Goal: Task Accomplishment & Management: Complete application form

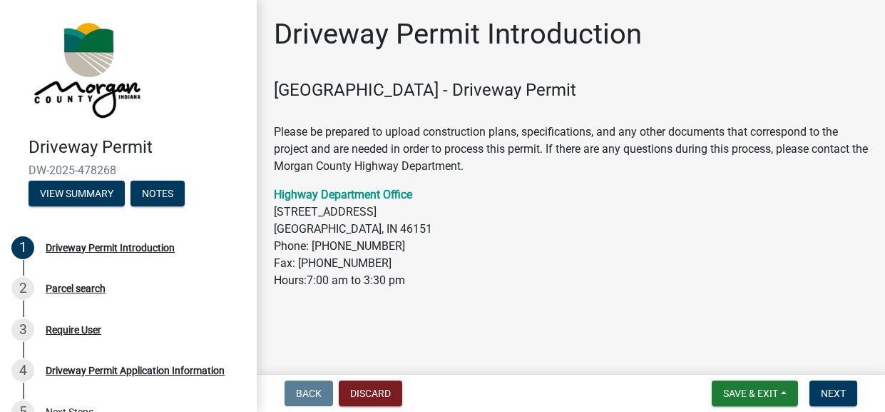
click at [568, 380] on div "Back Discard Save & Exit Save Save & Exit Next" at bounding box center [571, 393] width 606 height 26
click at [824, 380] on button "Next" at bounding box center [834, 393] width 48 height 26
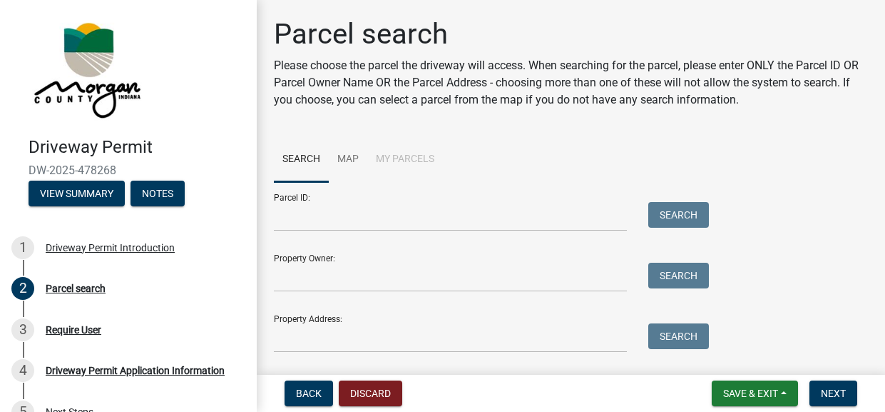
click at [623, 173] on div "Parcel search Please choose the parcel the driveway will access. When searching…" at bounding box center [571, 191] width 616 height 348
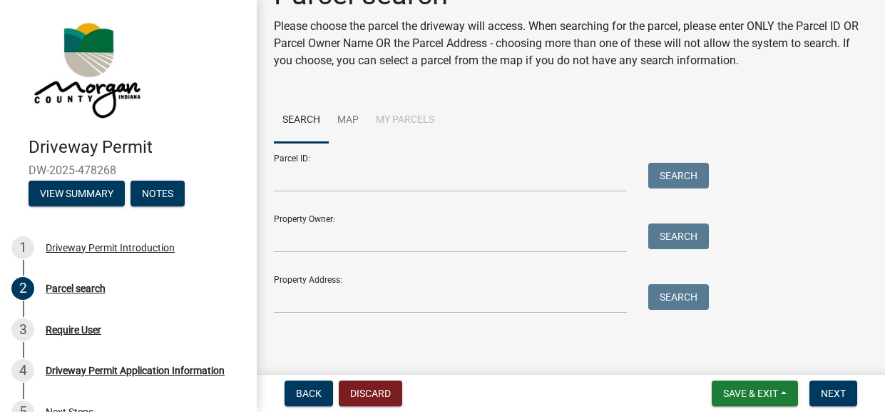
scroll to position [142, 0]
click at [310, 223] on input "Property Owner:" at bounding box center [450, 237] width 353 height 29
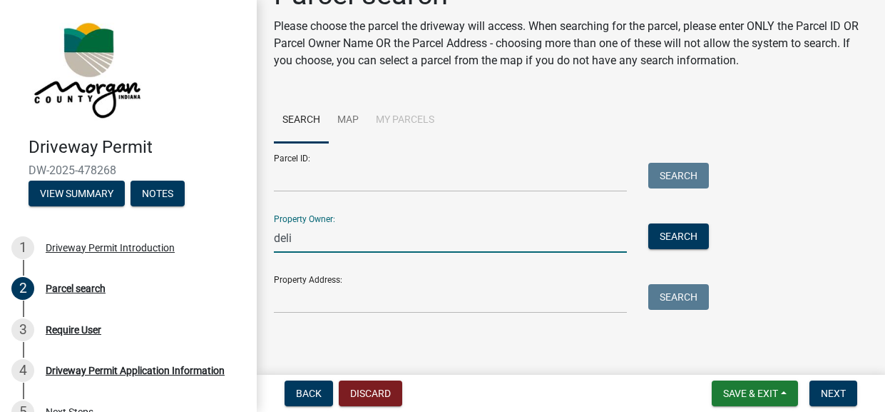
type input "delia"
type input "Delia meador"
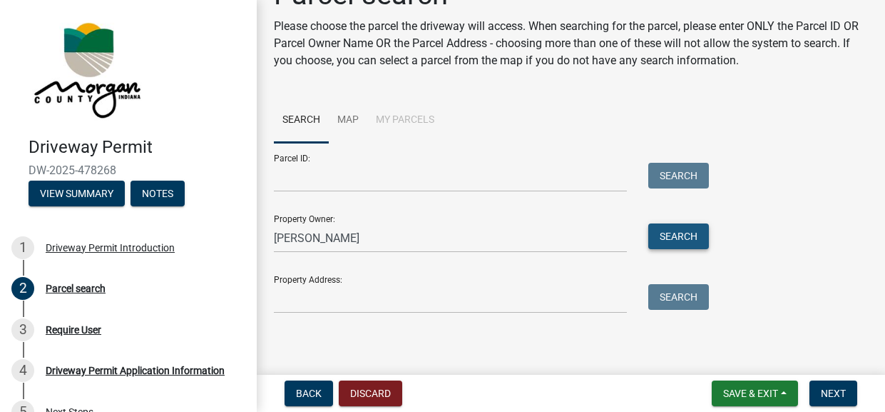
click at [689, 223] on button "Search" at bounding box center [678, 236] width 61 height 26
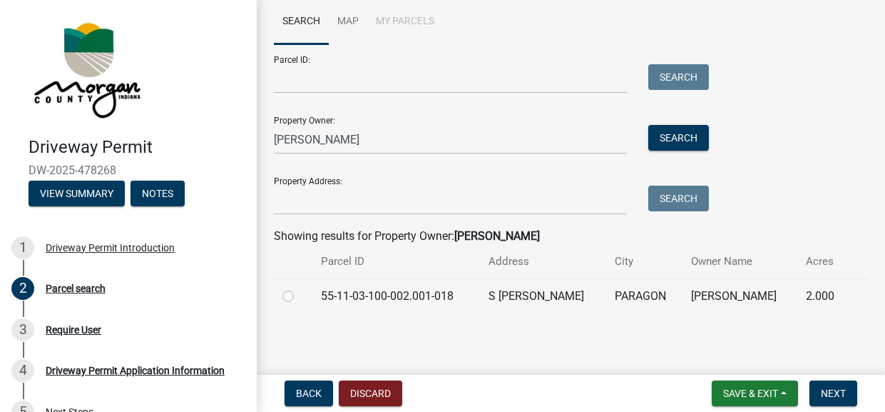
click at [747, 313] on wm-search-parcel-data-activity-input "Search Map My Parcels Parcel ID: Search Property Owner: Delia meador Search Pro…" at bounding box center [571, 156] width 594 height 314
click at [824, 387] on span "Next" at bounding box center [833, 392] width 25 height 11
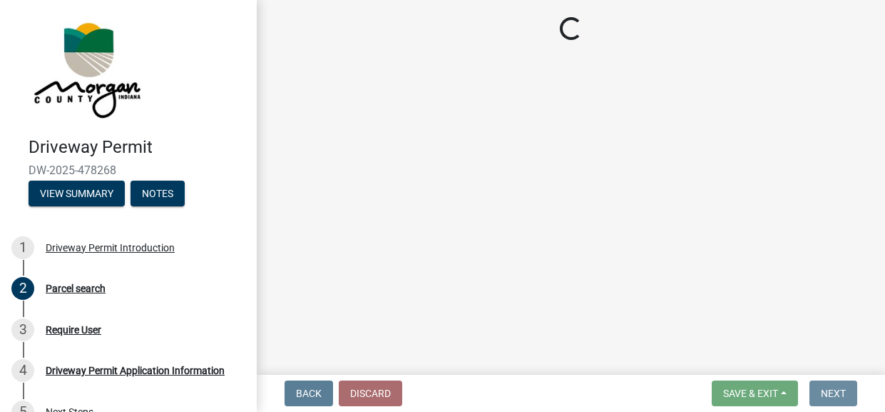
scroll to position [0, 0]
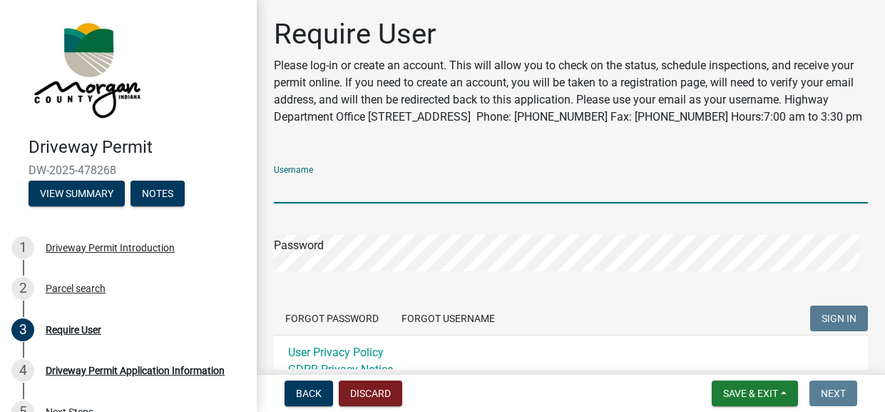
click at [314, 203] on input "Username" at bounding box center [571, 188] width 594 height 29
type input "deliajohnson2011@yahoo.com"
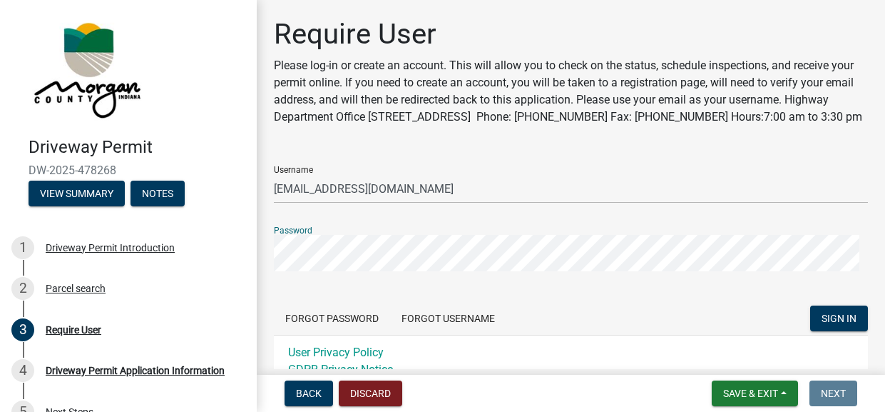
click at [561, 393] on div "Back Discard Save & Exit Save Save & Exit Next" at bounding box center [571, 393] width 606 height 26
click at [742, 387] on span "Save & Exit" at bounding box center [750, 392] width 55 height 11
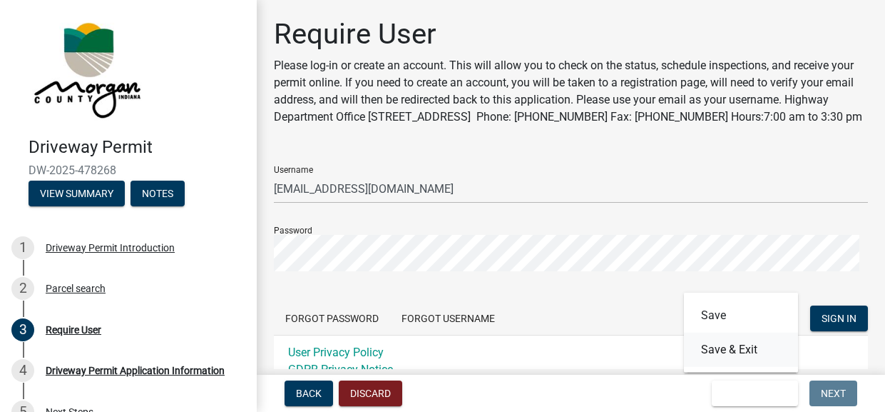
click at [709, 341] on button "Save & Exit" at bounding box center [741, 349] width 114 height 34
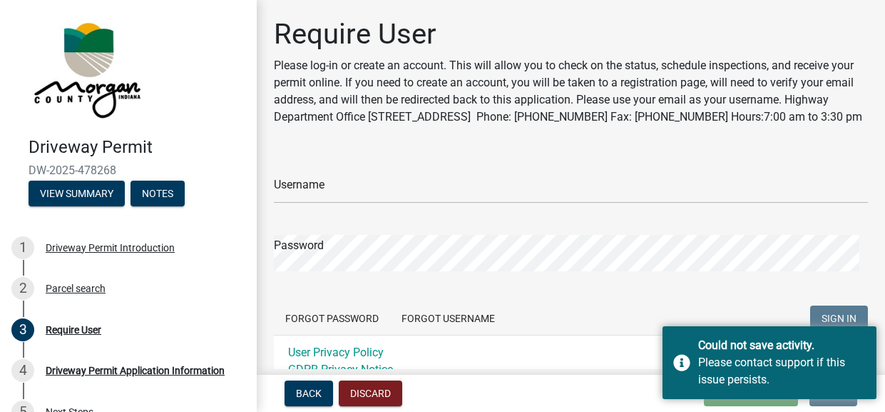
click at [570, 389] on div "Back Discard Loading... Save Save & Exit Next" at bounding box center [571, 393] width 606 height 26
click at [758, 30] on h1 "Require User" at bounding box center [571, 34] width 594 height 34
click at [183, 300] on div "2 Parcel search" at bounding box center [122, 288] width 223 height 23
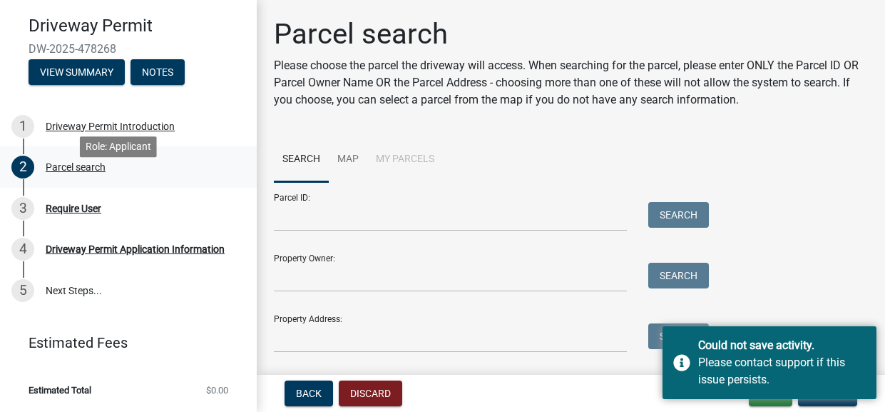
scroll to position [113, 0]
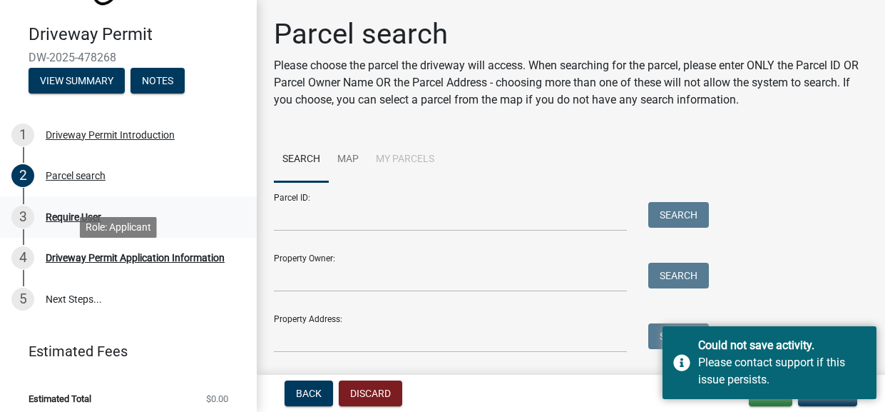
click at [66, 222] on div "Require User" at bounding box center [74, 217] width 56 height 10
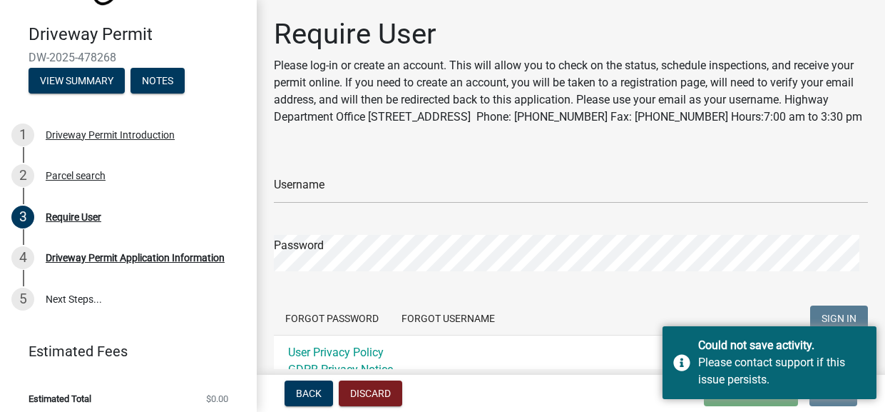
click at [583, 380] on div "Back Discard Loading... Save Save & Exit Next" at bounding box center [571, 393] width 606 height 26
click at [317, 393] on span "Back" at bounding box center [309, 392] width 26 height 11
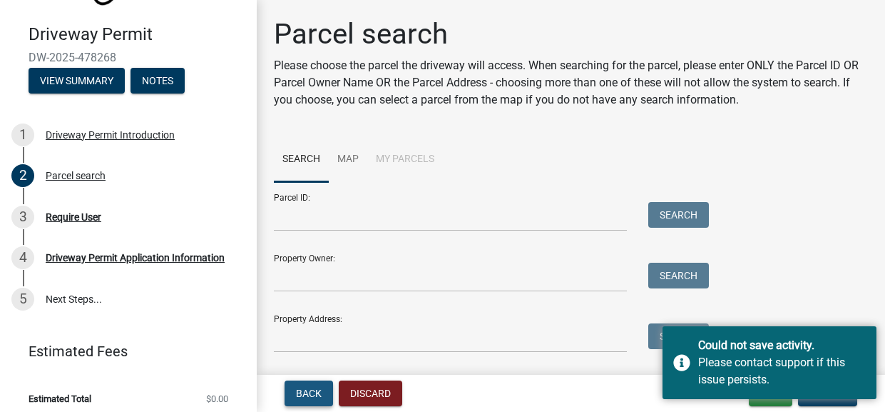
click at [316, 392] on span "Back" at bounding box center [309, 392] width 26 height 11
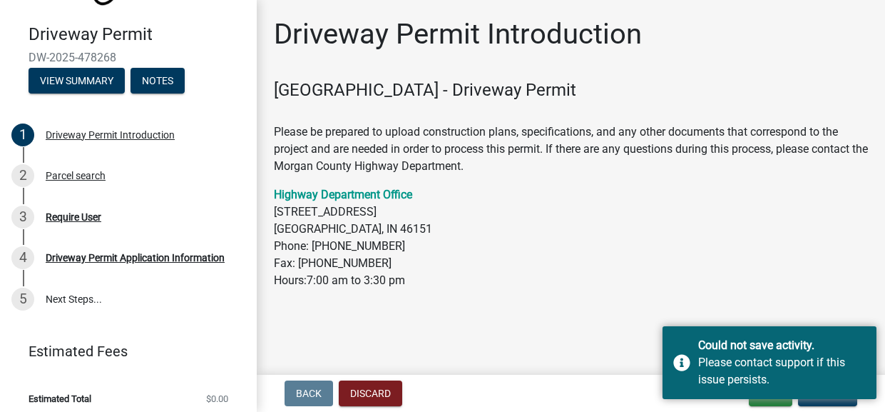
click at [469, 289] on p "Highway Department Office 5400 Blue Bluff Rd Martinsville, IN 46151 Phone: (317…" at bounding box center [571, 237] width 594 height 103
click at [185, 93] on button "Notes" at bounding box center [158, 81] width 54 height 26
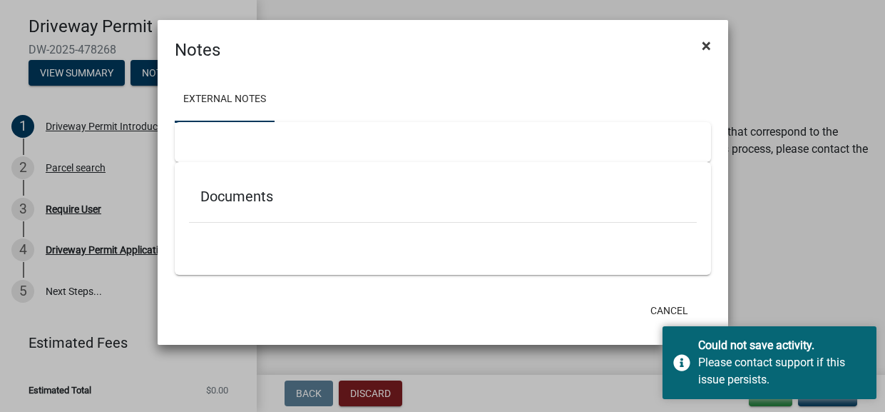
click at [708, 49] on span "×" at bounding box center [706, 46] width 9 height 20
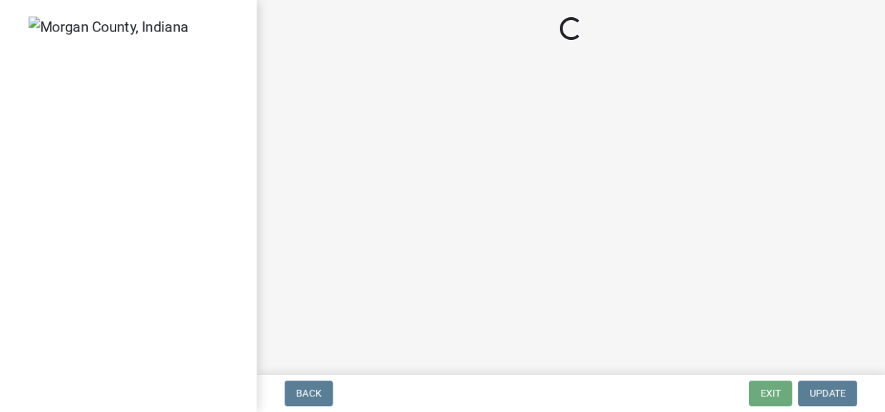
click at [100, 37] on img at bounding box center [109, 26] width 160 height 21
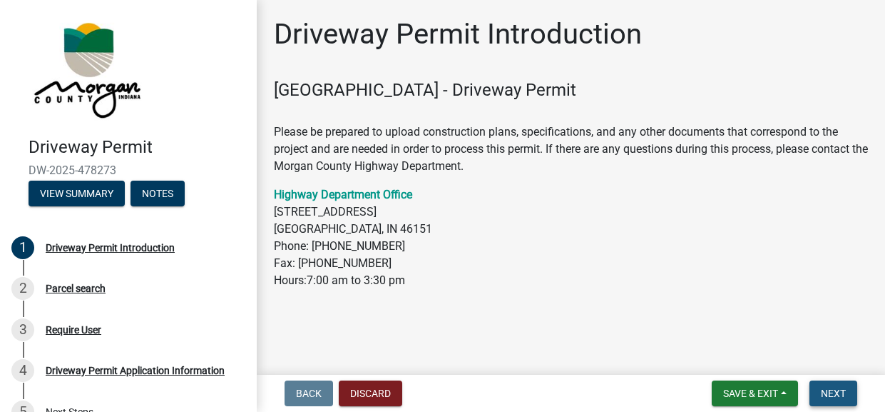
click at [821, 387] on span "Next" at bounding box center [833, 392] width 25 height 11
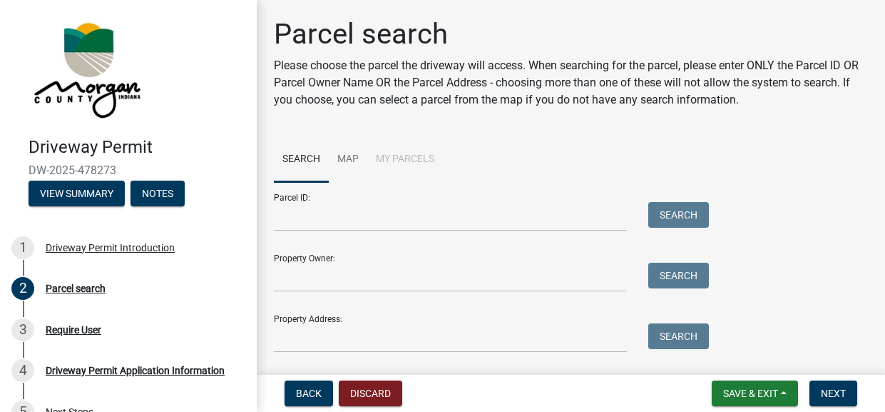
click at [514, 292] on div "Property Owner: Search" at bounding box center [488, 266] width 428 height 49
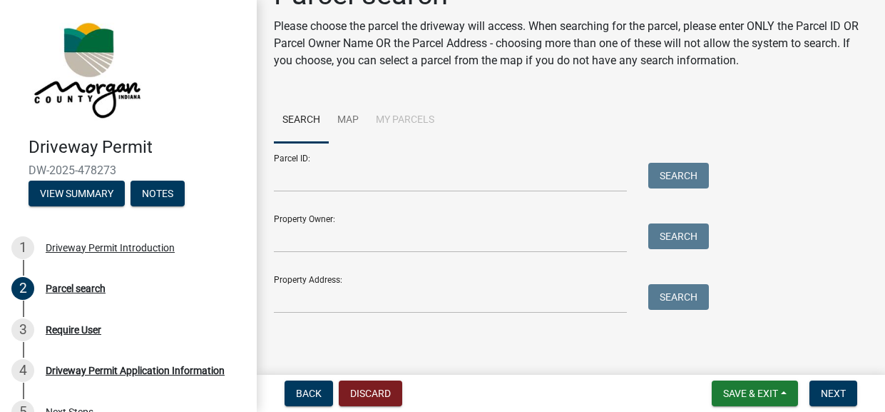
scroll to position [113, 0]
click at [311, 242] on input "Property Owner:" at bounding box center [450, 237] width 353 height 29
type input "Delia meador"
click at [688, 249] on button "Search" at bounding box center [678, 236] width 61 height 26
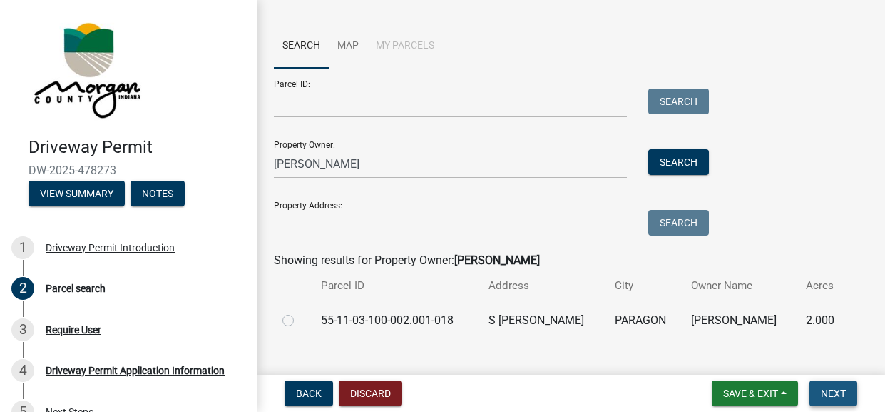
click at [826, 387] on span "Next" at bounding box center [833, 392] width 25 height 11
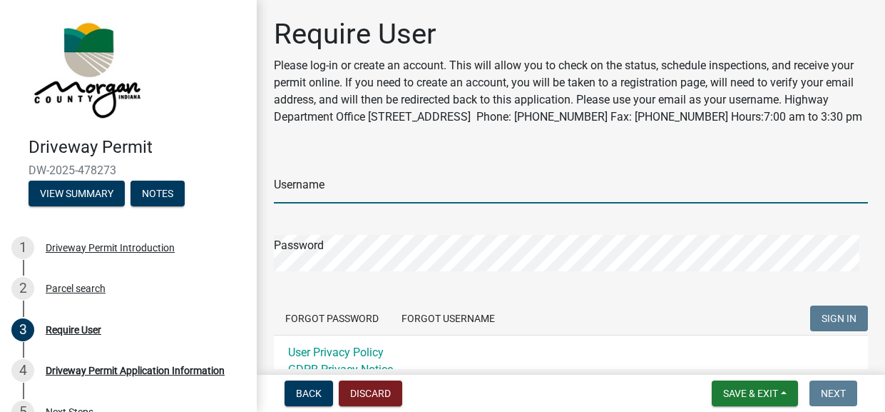
click at [335, 203] on input "Username" at bounding box center [571, 188] width 594 height 29
type input "deliajohnson2011@yahoo.com"
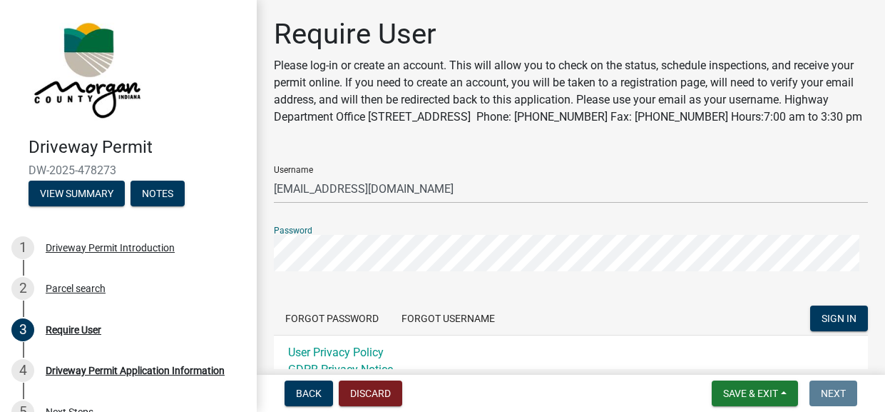
click at [556, 385] on div "Back Discard Save & Exit Save Save & Exit Next" at bounding box center [571, 393] width 606 height 26
click at [576, 300] on form "Username deliajohnson2011@yahoo.com Password Forgot Password Forgot Username SI…" at bounding box center [571, 270] width 594 height 233
click at [723, 387] on span "Save & Exit" at bounding box center [750, 392] width 55 height 11
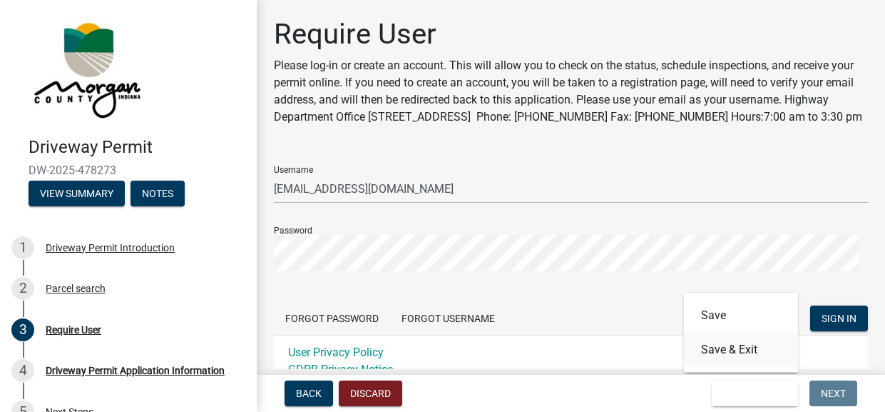
click at [700, 339] on button "Save & Exit" at bounding box center [741, 349] width 114 height 34
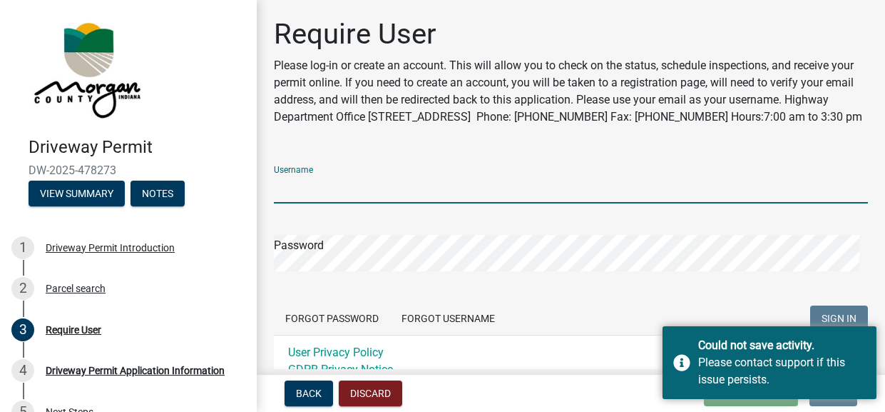
click at [375, 203] on input "Username" at bounding box center [571, 188] width 594 height 29
type input "deliajohnson2011@yahoo.com"
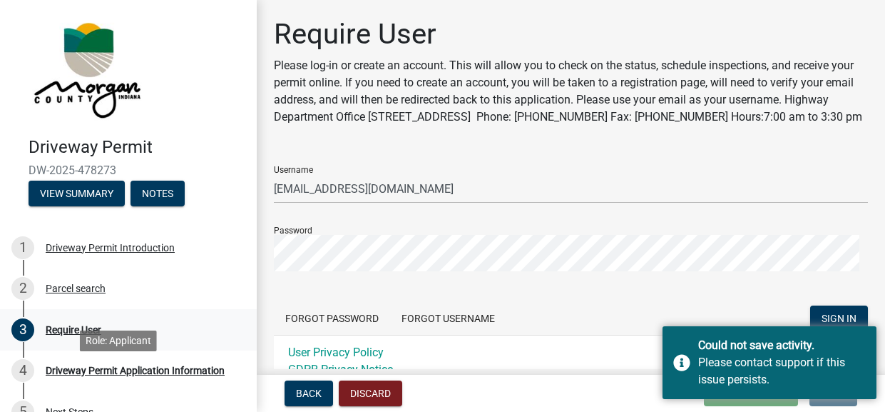
click at [101, 335] on div "Require User" at bounding box center [74, 330] width 56 height 10
click at [592, 380] on div "Back Discard Loading... Save Save & Exit Next" at bounding box center [571, 393] width 606 height 26
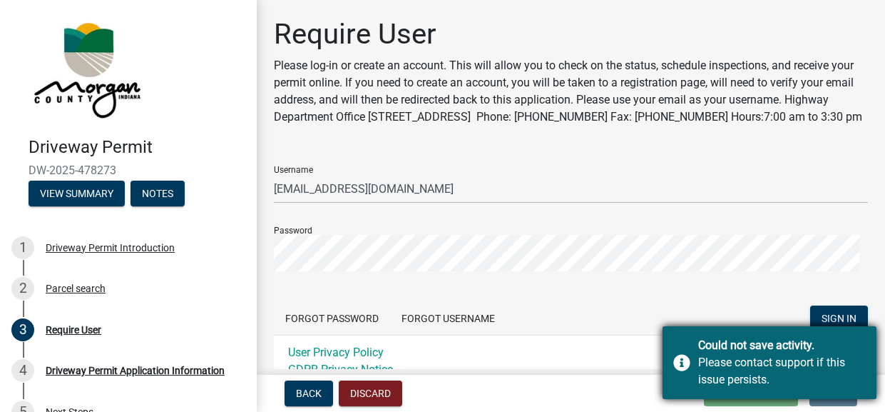
click at [711, 326] on div "Could not save activity. Please contact support if this issue persists." at bounding box center [770, 362] width 214 height 73
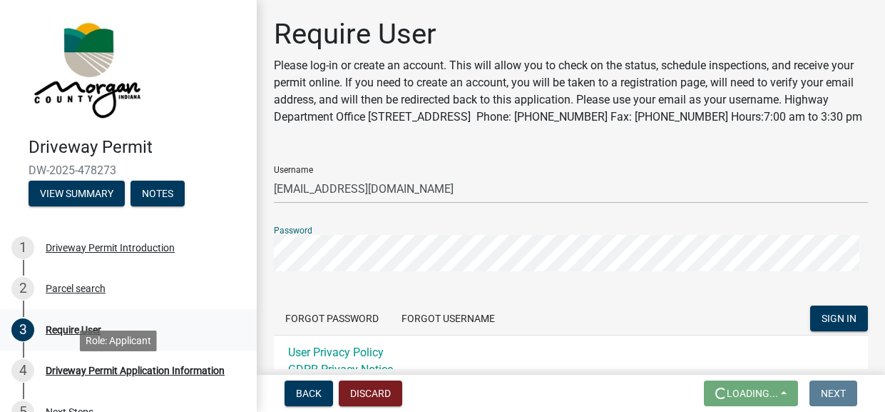
click at [220, 341] on div "3 Require User" at bounding box center [122, 329] width 223 height 23
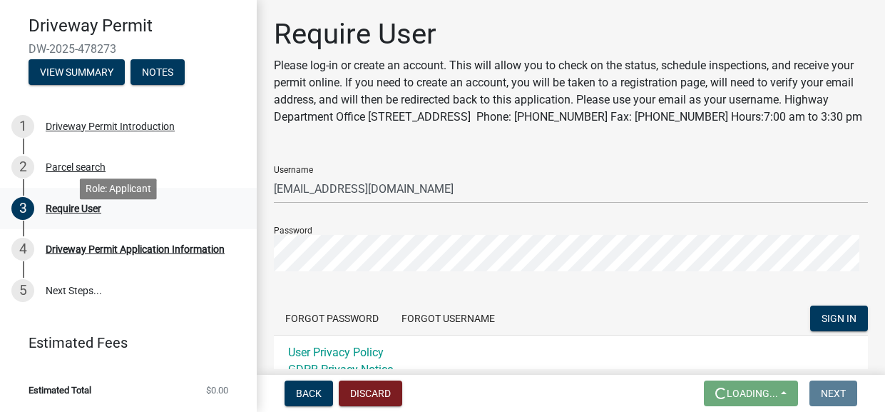
scroll to position [170, 0]
click at [318, 395] on button "Back" at bounding box center [309, 393] width 48 height 26
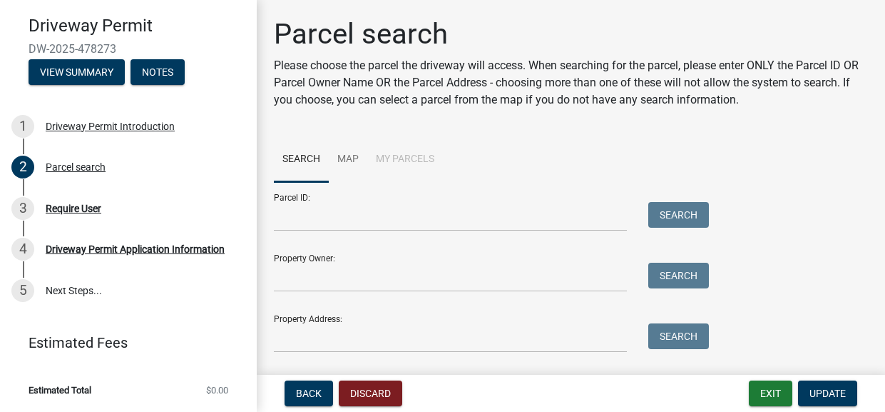
click at [433, 292] on div "Property Owner: Search" at bounding box center [488, 266] width 428 height 49
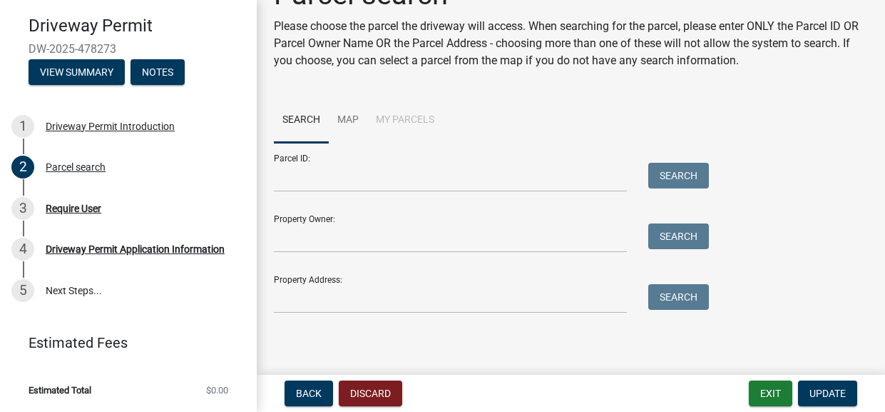
scroll to position [85, 0]
click at [311, 252] on input "Property Owner:" at bounding box center [450, 237] width 353 height 29
type input "Delia meador"
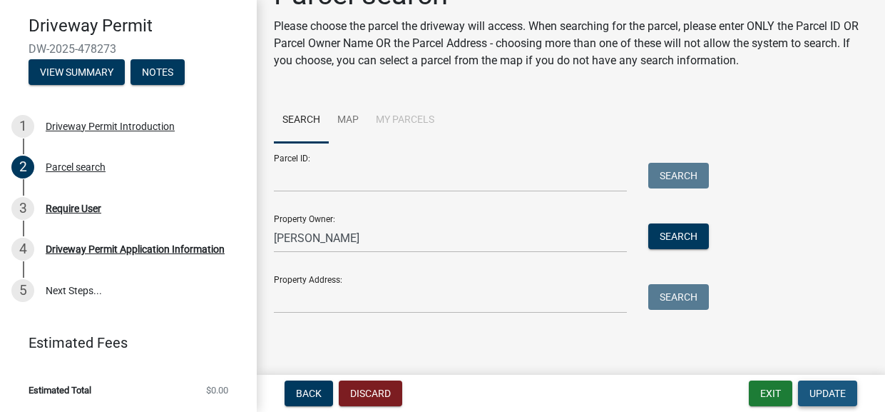
click at [811, 380] on button "Update" at bounding box center [827, 393] width 59 height 26
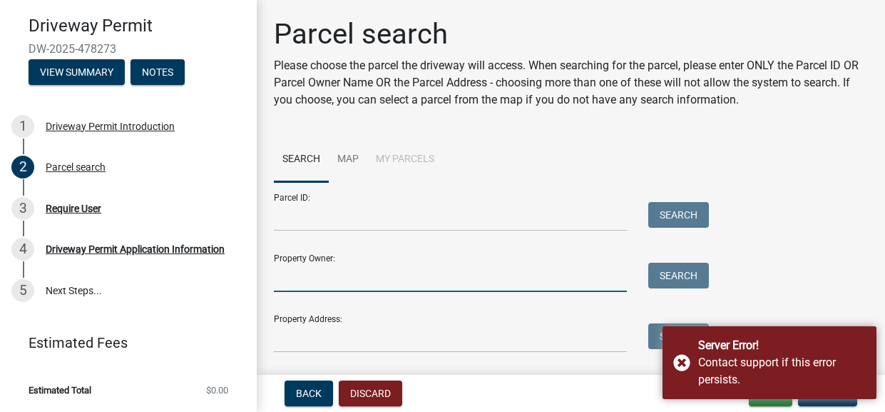
click at [575, 292] on input "Property Owner:" at bounding box center [450, 276] width 353 height 29
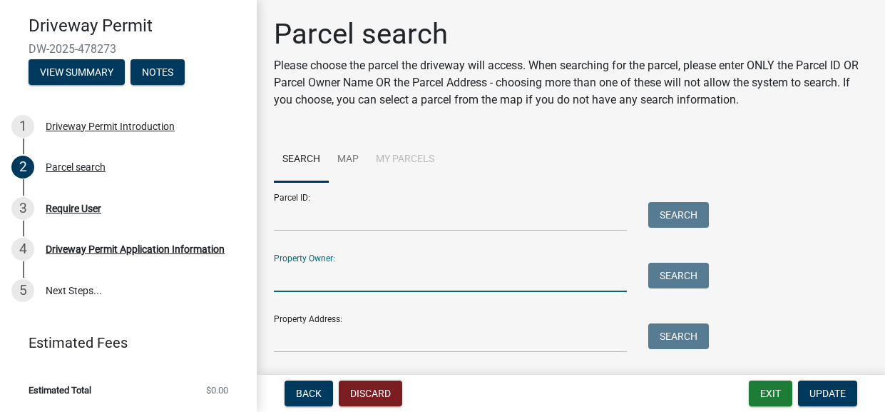
click at [819, 255] on div "Parcel ID: Search Property Owner: Search Property Address: Search" at bounding box center [571, 267] width 594 height 170
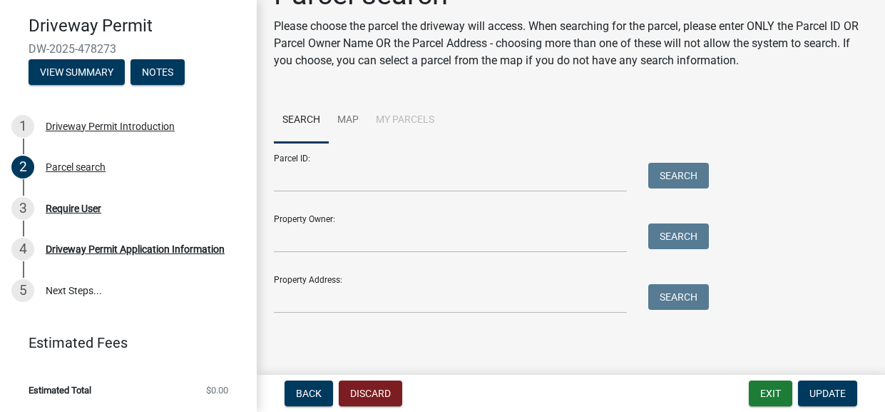
scroll to position [113, 0]
click at [322, 387] on span "Back" at bounding box center [309, 392] width 26 height 11
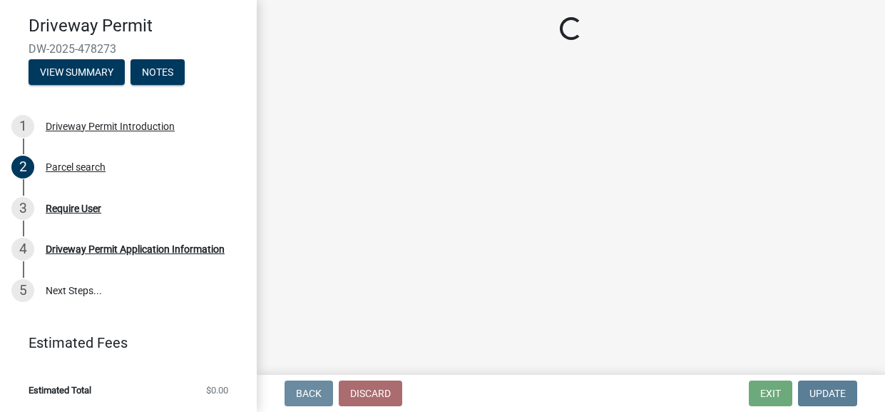
scroll to position [0, 0]
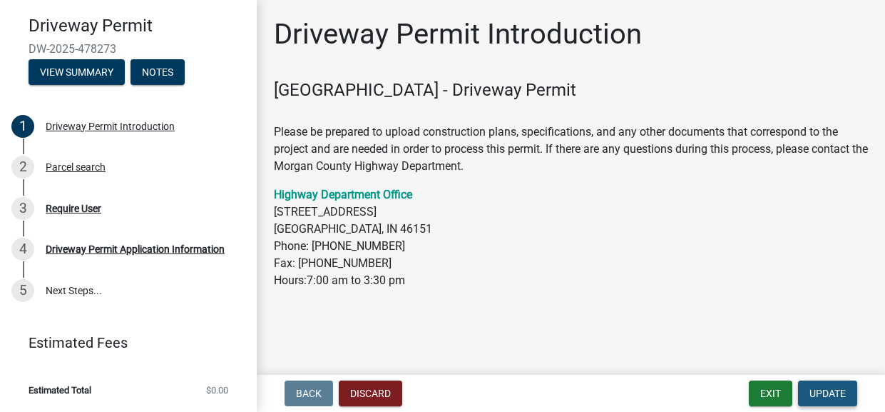
click at [813, 387] on span "Update" at bounding box center [828, 392] width 36 height 11
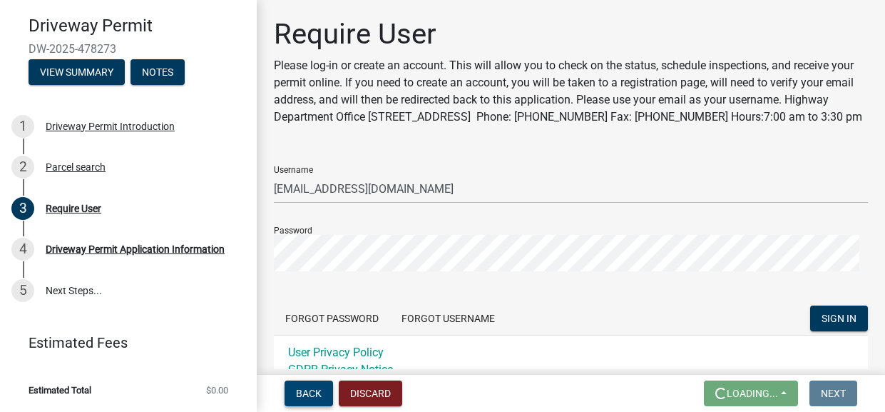
click at [322, 387] on span "Back" at bounding box center [309, 392] width 26 height 11
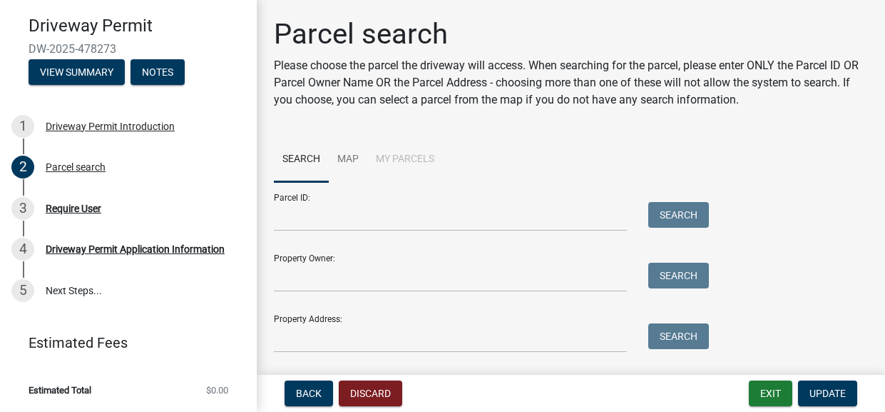
click at [389, 292] on div "Property Owner: Search" at bounding box center [488, 266] width 428 height 49
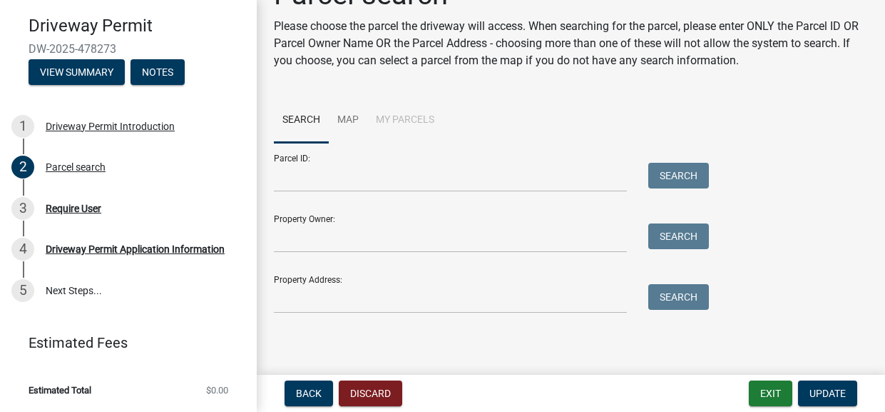
scroll to position [151, 0]
click at [318, 223] on input "Property Owner:" at bounding box center [450, 237] width 353 height 29
type input "Delia meador"
click at [703, 223] on button "Search" at bounding box center [678, 236] width 61 height 26
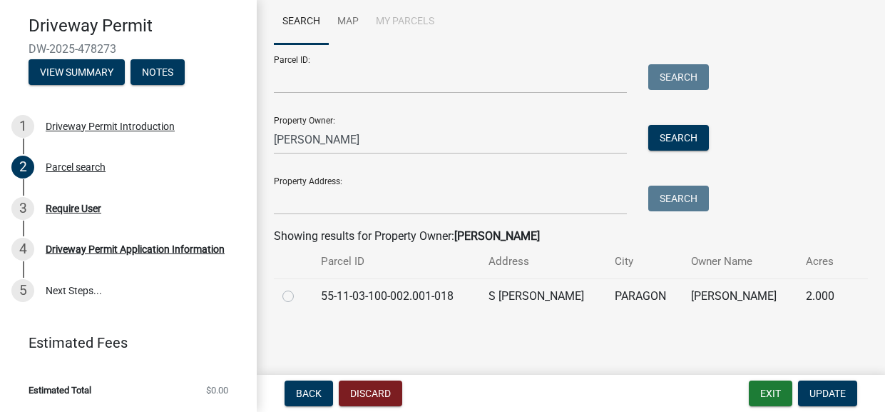
click at [777, 312] on wm-search-parcel-data-activity-input "Search Map My Parcels Parcel ID: Search Property Owner: Delia meador Search Pro…" at bounding box center [571, 156] width 594 height 314
click at [819, 387] on span "Update" at bounding box center [828, 392] width 36 height 11
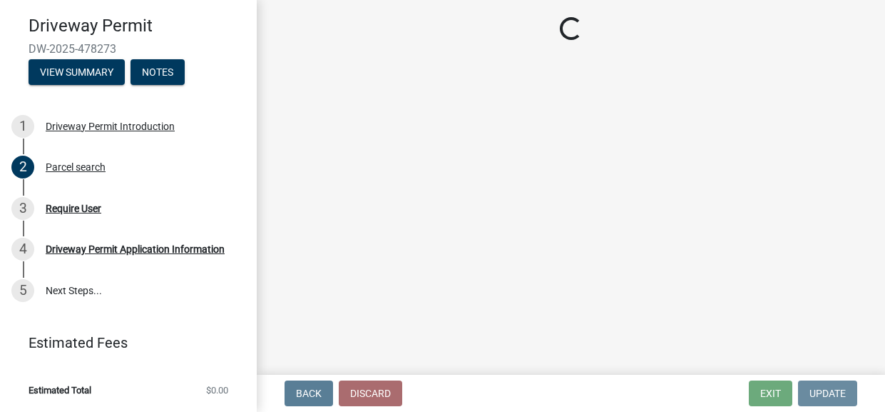
scroll to position [0, 0]
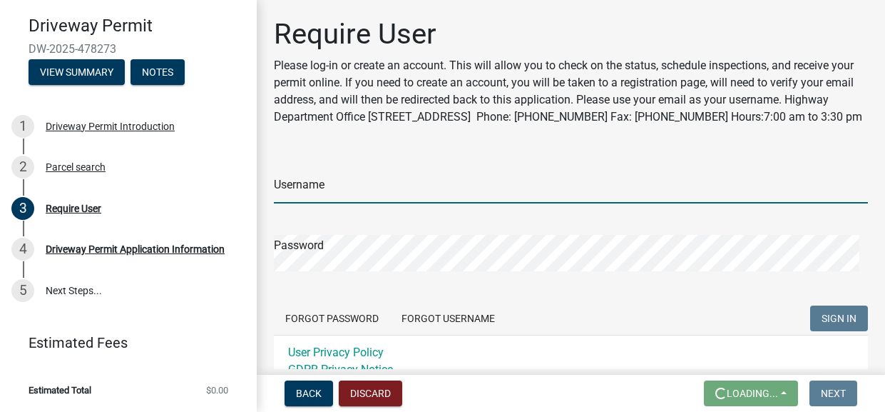
type input "deliajohnson2011@yahoo.com"
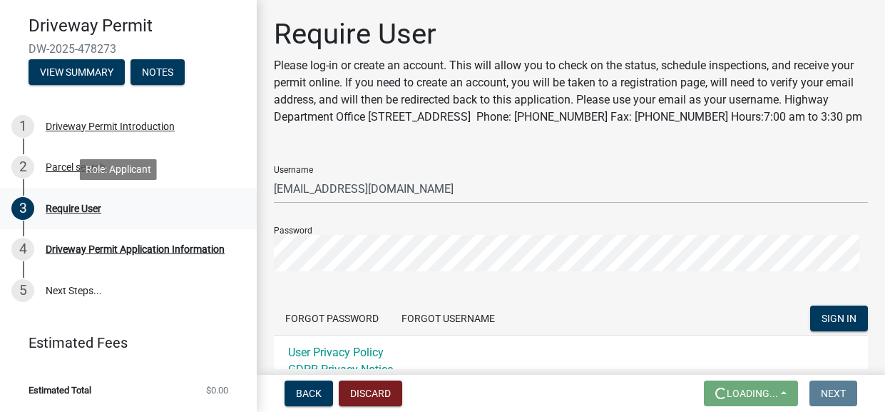
click at [93, 213] on div "Require User" at bounding box center [74, 208] width 56 height 10
click at [380, 308] on form "Username deliajohnson2011@yahoo.com Password Forgot Password Forgot Username SI…" at bounding box center [571, 270] width 594 height 233
click at [537, 203] on div "Username deliajohnson2011@yahoo.com" at bounding box center [571, 178] width 594 height 49
click at [224, 218] on div "3 Require User" at bounding box center [122, 208] width 223 height 23
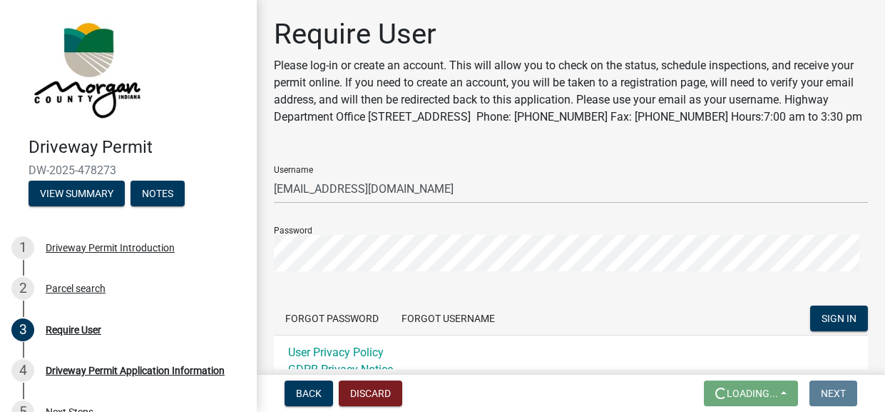
click at [288, 137] on div "Require User Please log-in or create an account. This will allow you to check o…" at bounding box center [571, 77] width 594 height 120
click at [402, 388] on button "Discard" at bounding box center [370, 393] width 63 height 26
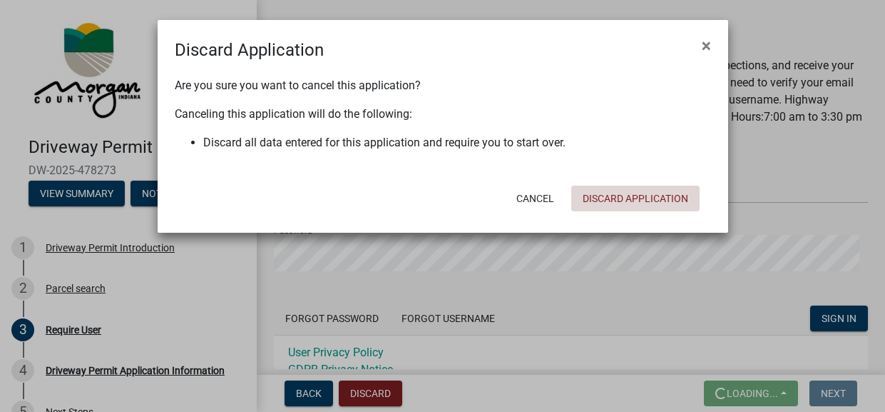
click at [596, 211] on button "Discard Application" at bounding box center [635, 198] width 128 height 26
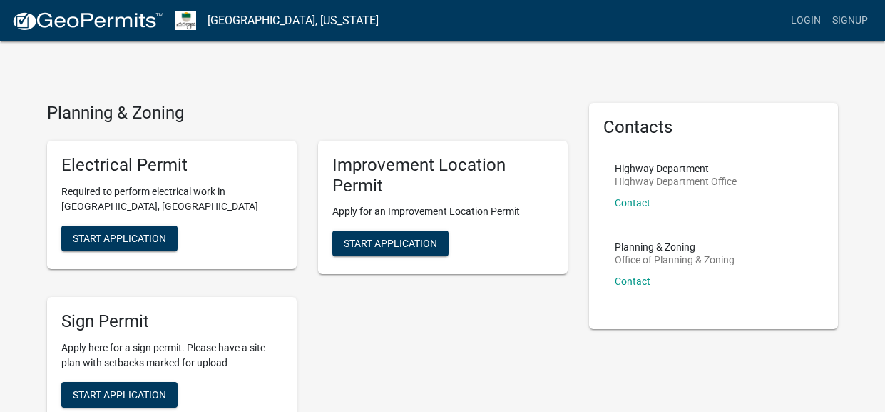
click at [472, 196] on h5 "Improvement Location Permit" at bounding box center [442, 175] width 221 height 41
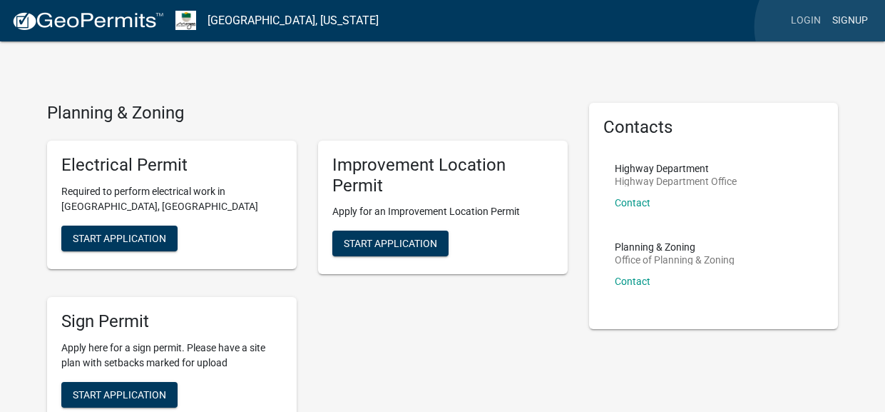
click at [828, 26] on link "Signup" at bounding box center [850, 20] width 47 height 27
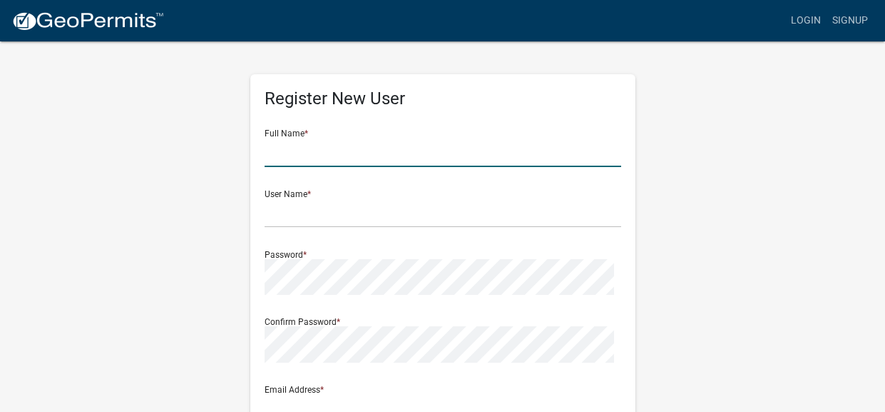
click at [314, 167] on input "text" at bounding box center [443, 152] width 357 height 29
type input "delia l meador"
type input "deliajohnson2011@yahoo.com"
type input "7202 N.Upper Lake Dr."
type input "Martinsville"
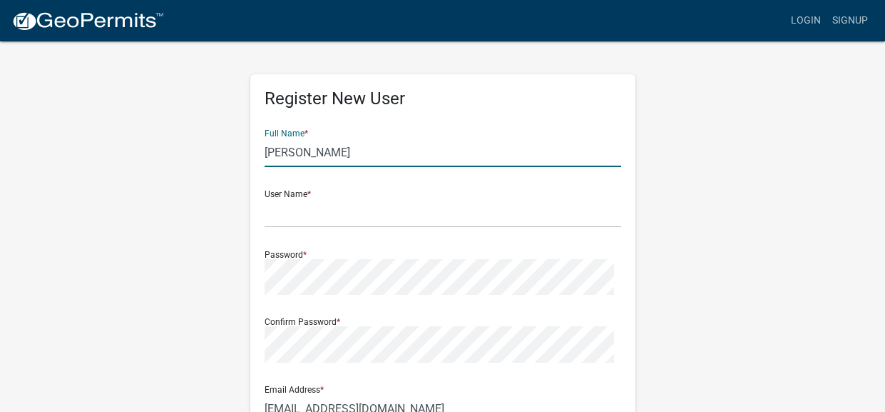
type input "IN"
type input "46151"
type input "7653461326"
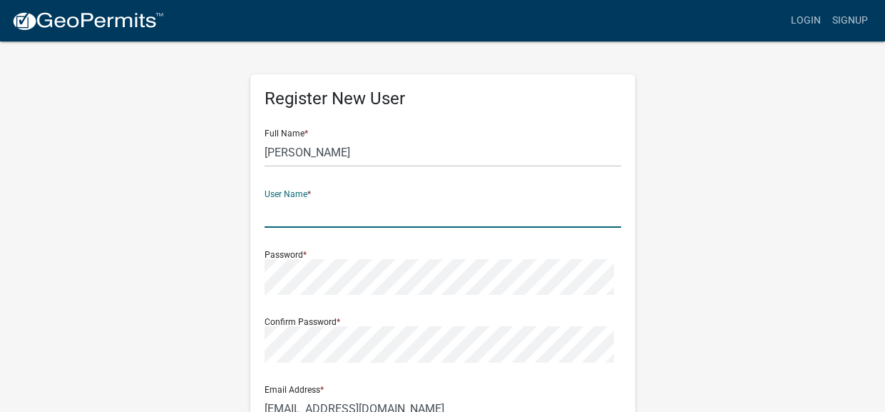
click at [312, 228] on input "text" at bounding box center [443, 212] width 357 height 29
type input "deliajohnson2011@yahoo.com"
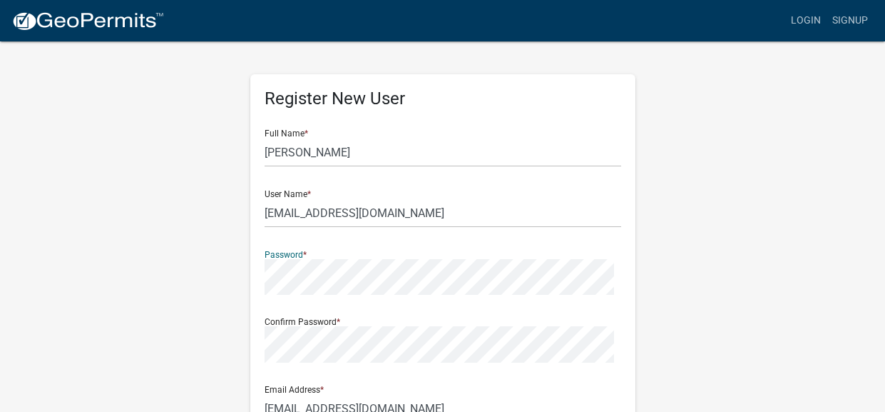
click at [313, 362] on div "Confirm Password *" at bounding box center [443, 334] width 357 height 56
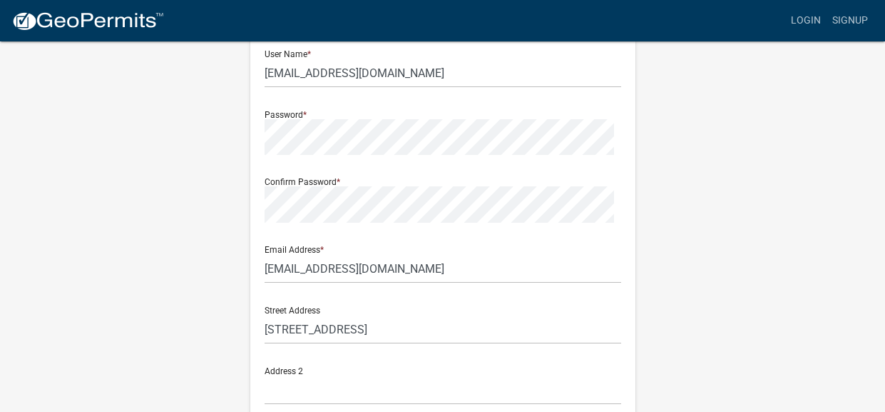
scroll to position [142, 0]
click at [557, 342] on div "Street Address 7202 N.Upper Lake Dr." at bounding box center [443, 316] width 357 height 49
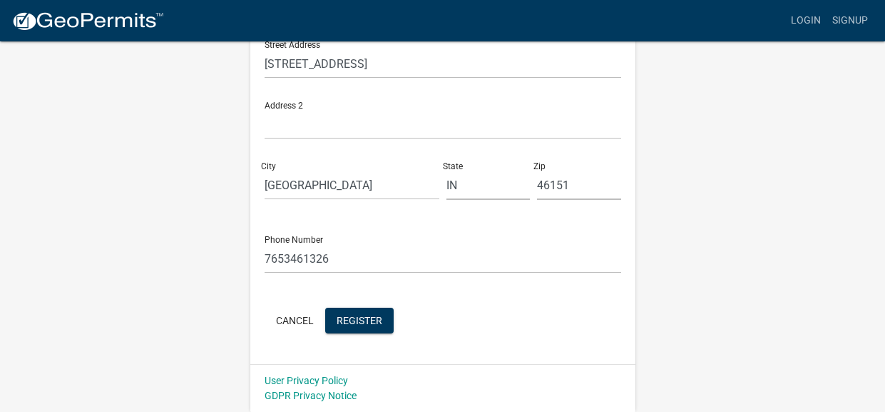
scroll to position [570, 0]
click at [382, 315] on span "Register" at bounding box center [360, 320] width 46 height 11
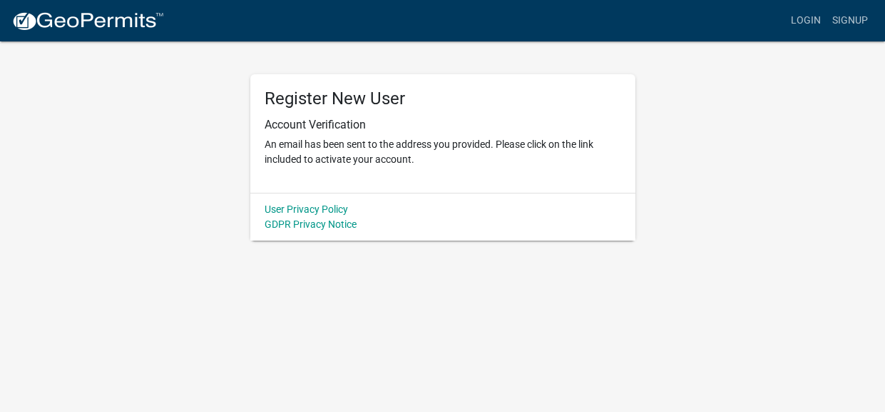
scroll to position [0, 0]
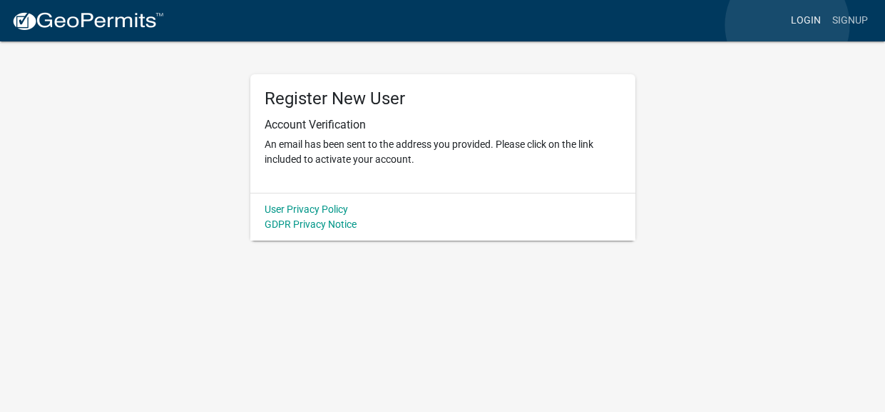
click at [787, 25] on link "Login" at bounding box center [805, 20] width 41 height 27
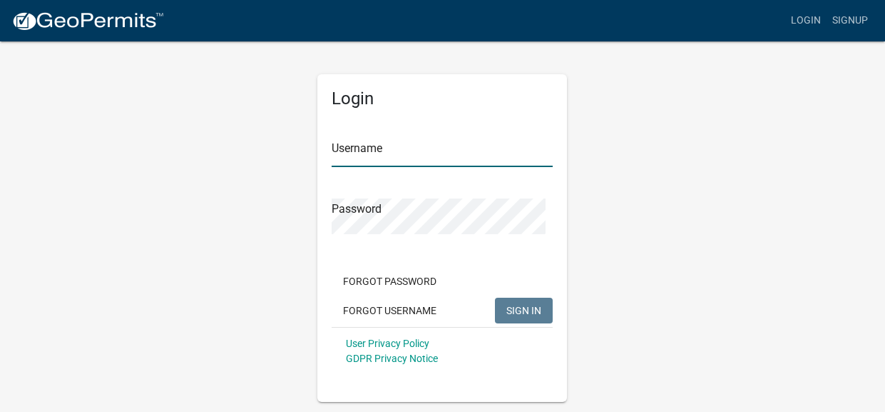
type input "deliajohnson2011@yahoo.com"
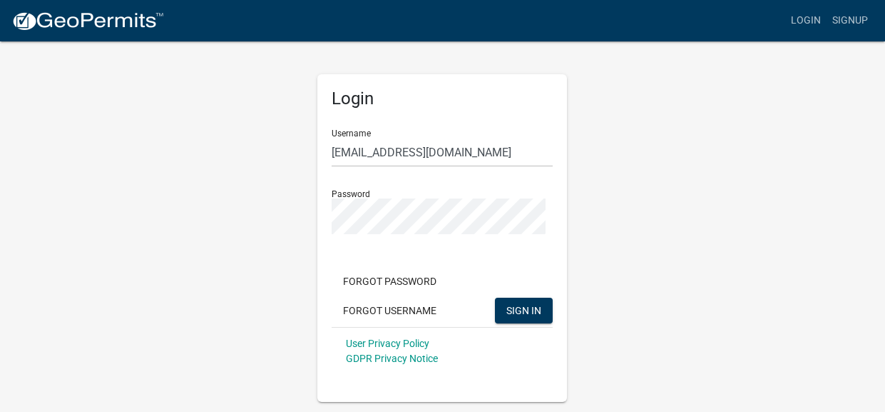
click at [612, 307] on div "Login Username deliajohnson2011@yahoo.com Password Forgot Password Forgot Usern…" at bounding box center [442, 221] width 813 height 362
click at [528, 316] on span "SIGN IN" at bounding box center [523, 310] width 35 height 11
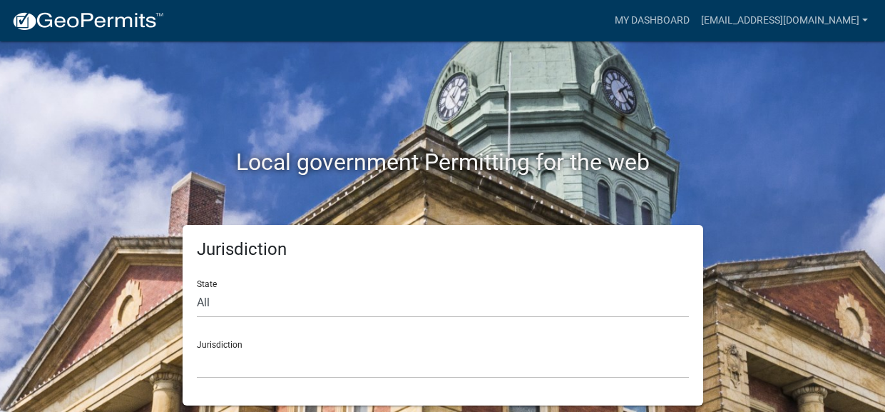
scroll to position [46, 0]
click at [307, 290] on select "All Colorado Georgia Indiana Iowa Kansas Minnesota Ohio South Carolina Wisconsin" at bounding box center [443, 302] width 492 height 29
select select "Indiana"
click at [200, 288] on select "All Colorado Georgia Indiana Iowa Kansas Minnesota Ohio South Carolina Wisconsin" at bounding box center [443, 302] width 492 height 29
click at [244, 349] on select "City of Charlestown, Indiana City of Jeffersonville, Indiana City of Logansport…" at bounding box center [443, 363] width 492 height 29
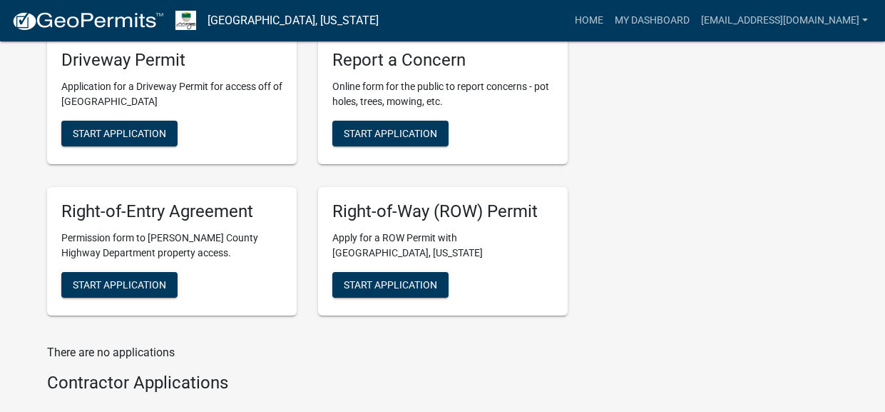
scroll to position [559, 0]
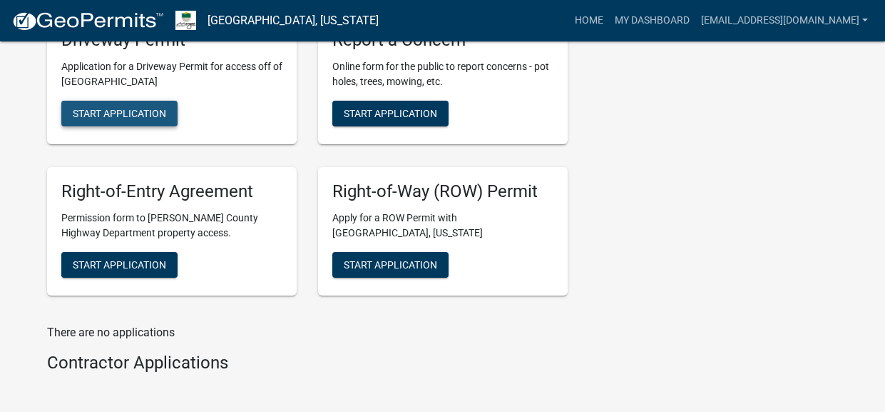
click at [105, 119] on span "Start Application" at bounding box center [119, 113] width 93 height 11
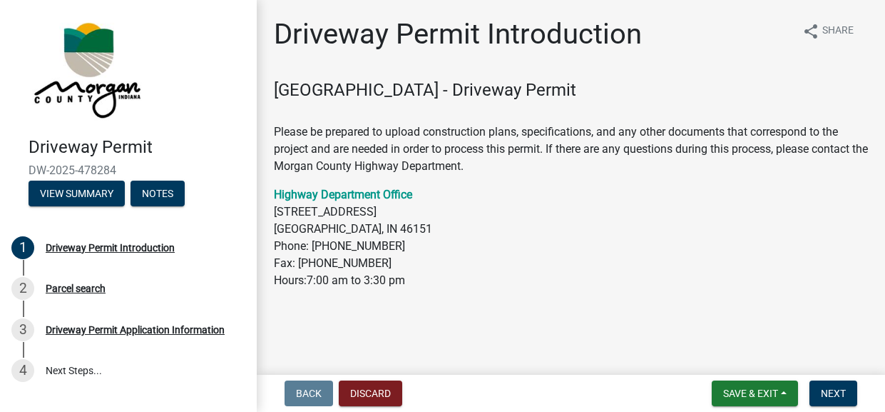
click at [472, 289] on p "Highway Department Office 5400 Blue Bluff Rd Martinsville, IN 46151 Phone: (317…" at bounding box center [571, 237] width 594 height 103
click at [823, 387] on span "Next" at bounding box center [833, 392] width 25 height 11
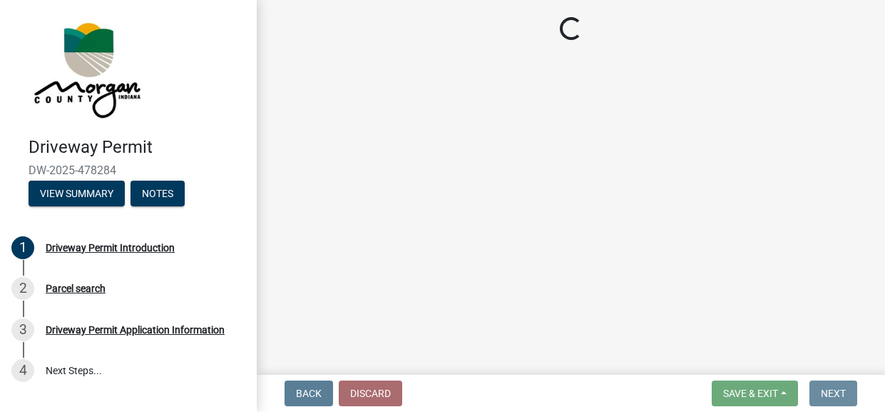
scroll to position [0, 0]
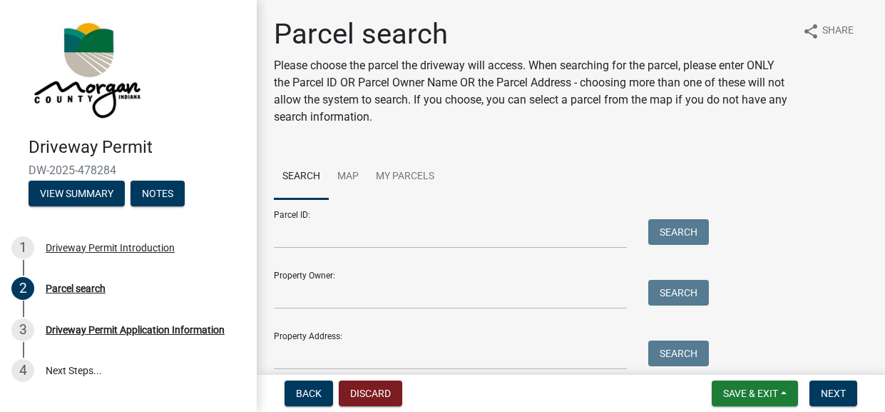
click at [511, 309] on div "Property Owner: Search" at bounding box center [488, 284] width 428 height 49
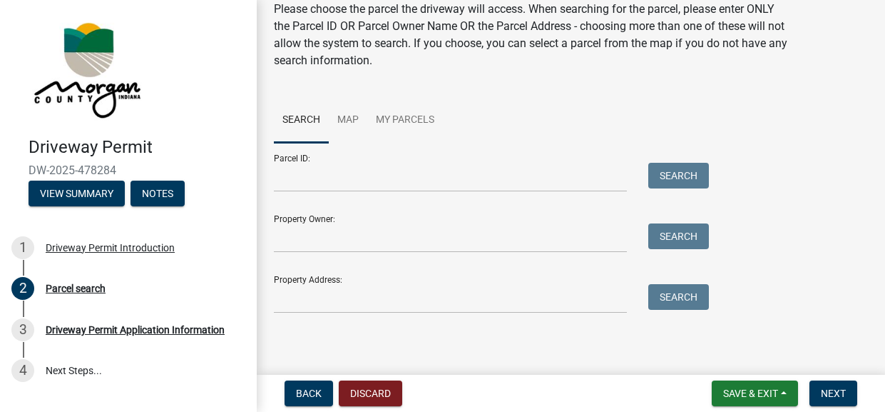
scroll to position [142, 0]
click at [308, 242] on input "Property Owner:" at bounding box center [450, 237] width 353 height 29
type input "Delia meador"
click at [700, 242] on button "Search" at bounding box center [678, 236] width 61 height 26
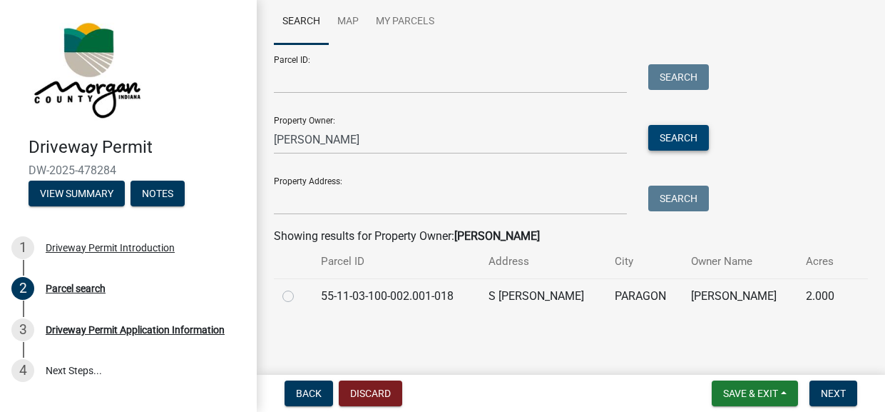
scroll to position [317, 0]
click at [300, 287] on label at bounding box center [300, 287] width 0 height 0
click at [300, 287] on input "radio" at bounding box center [304, 291] width 9 height 9
radio input "true"
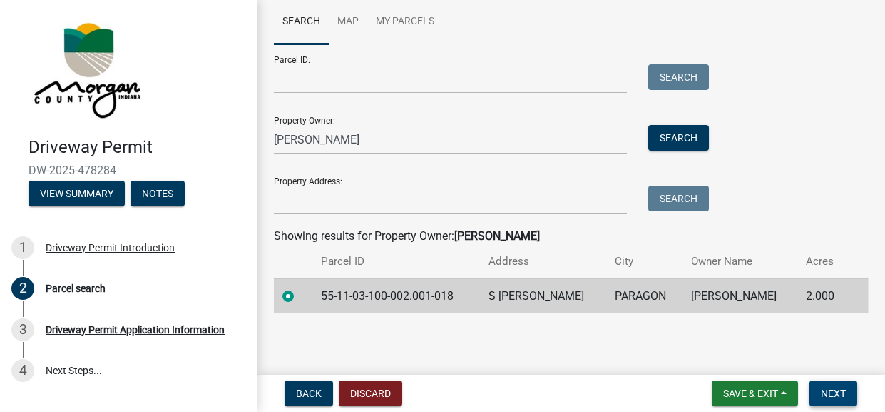
click at [823, 387] on span "Next" at bounding box center [833, 392] width 25 height 11
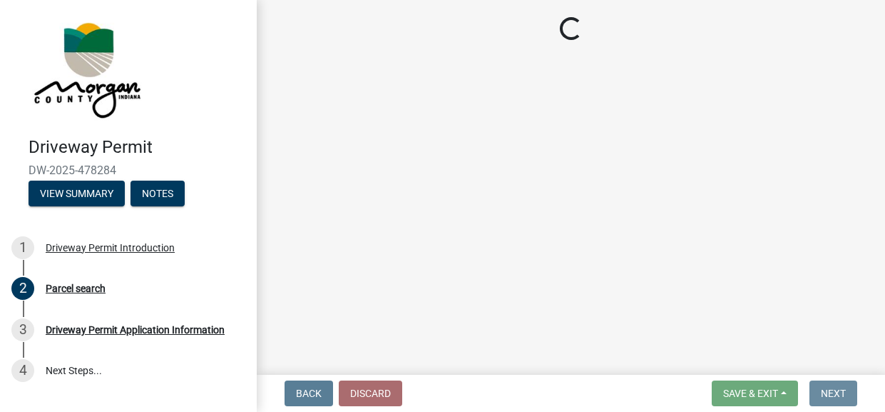
scroll to position [0, 0]
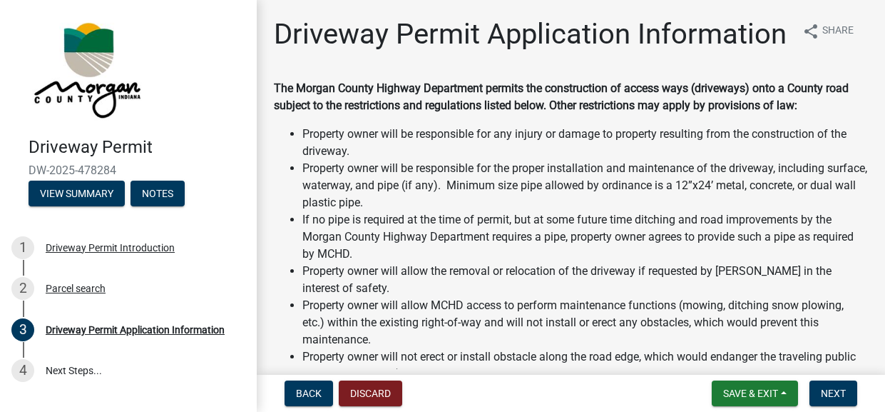
click at [543, 388] on div "Back Discard Save & Exit Save Save & Exit Next" at bounding box center [571, 393] width 606 height 26
click at [849, 211] on li "Property owner will be responsible for the proper installation and maintenance …" at bounding box center [585, 185] width 566 height 51
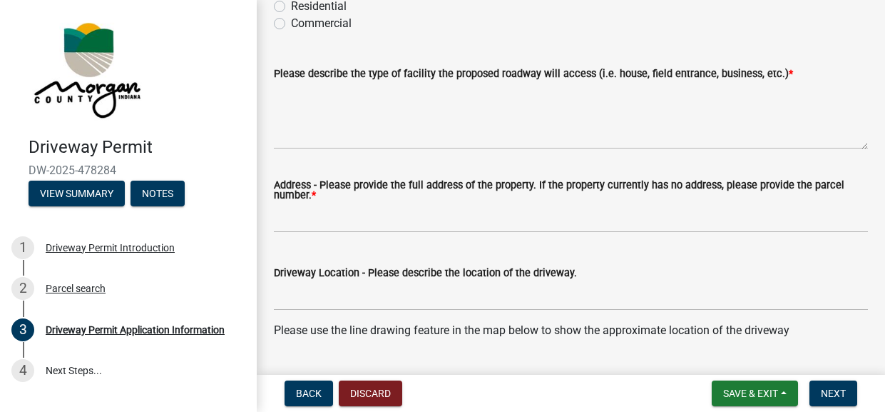
scroll to position [513, 0]
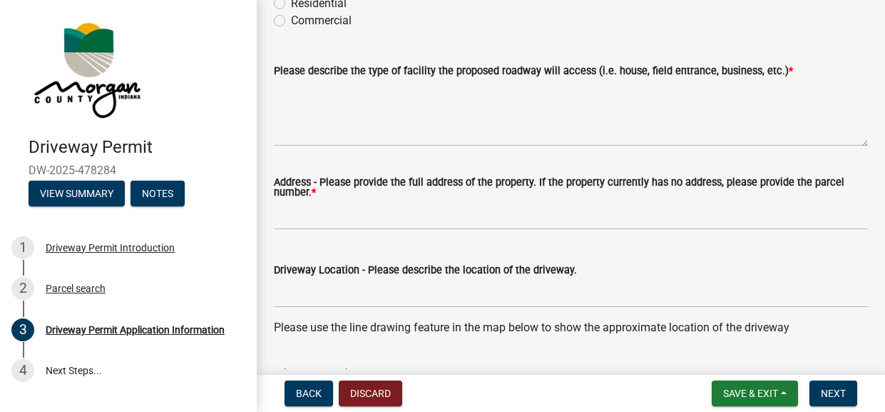
click at [291, 12] on label "Residential" at bounding box center [319, 3] width 56 height 17
click at [291, 4] on input "Residential" at bounding box center [295, -1] width 9 height 9
radio input "true"
click at [821, 387] on span "Next" at bounding box center [833, 392] width 25 height 11
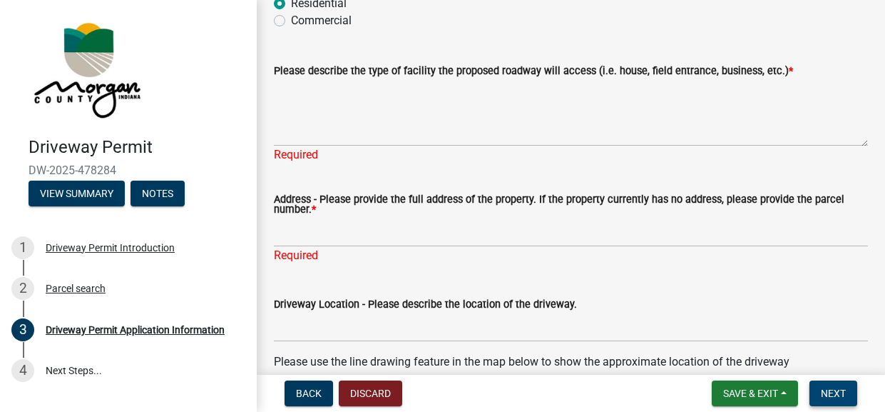
click at [821, 387] on span "Next" at bounding box center [833, 392] width 25 height 11
click at [837, 29] on div "Commercial" at bounding box center [571, 20] width 594 height 17
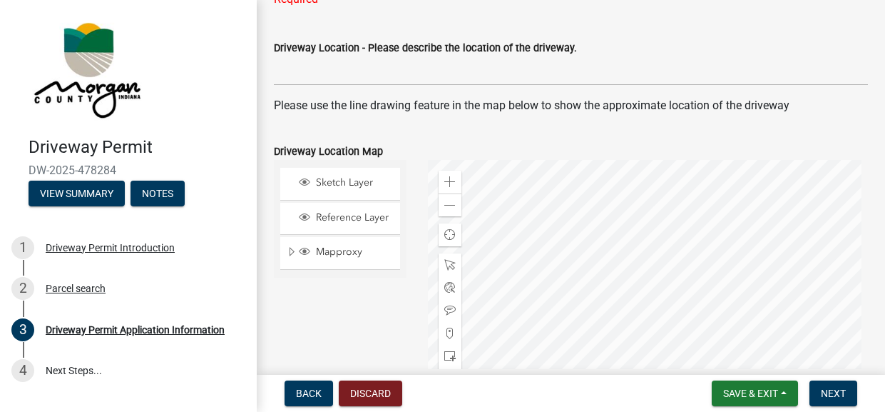
scroll to position [770, 0]
type textarea "residential"
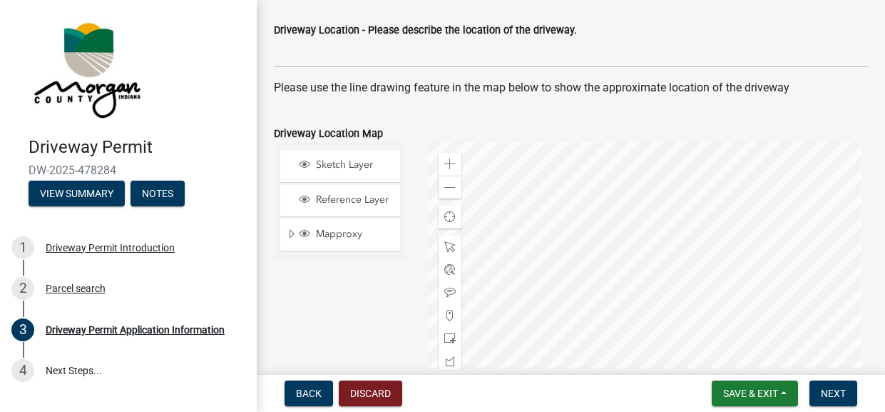
click at [84, 293] on div "Parcel search" at bounding box center [76, 288] width 60 height 10
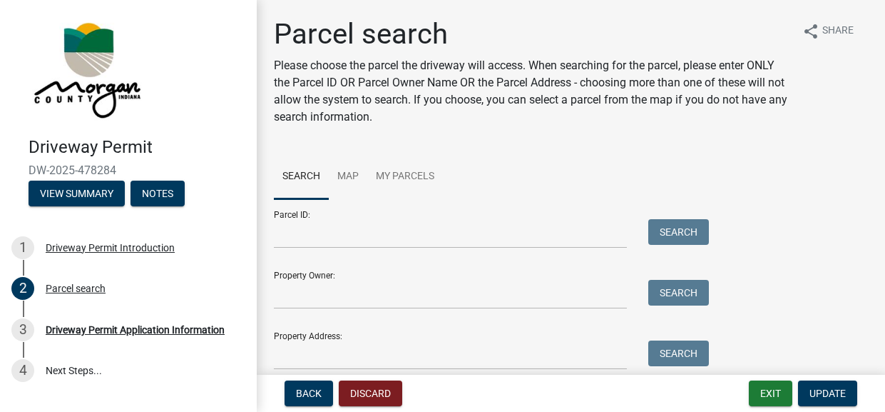
click at [474, 341] on form "Parcel ID: Search Property Owner: Search Property Address: Search" at bounding box center [488, 284] width 428 height 170
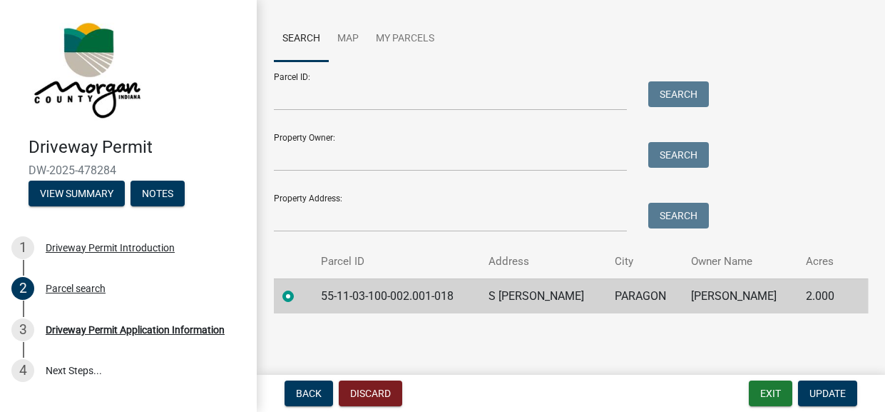
scroll to position [142, 0]
click at [282, 171] on input "Property Owner:" at bounding box center [450, 156] width 353 height 29
type input "Delia meador"
click at [696, 168] on button "Search" at bounding box center [678, 155] width 61 height 26
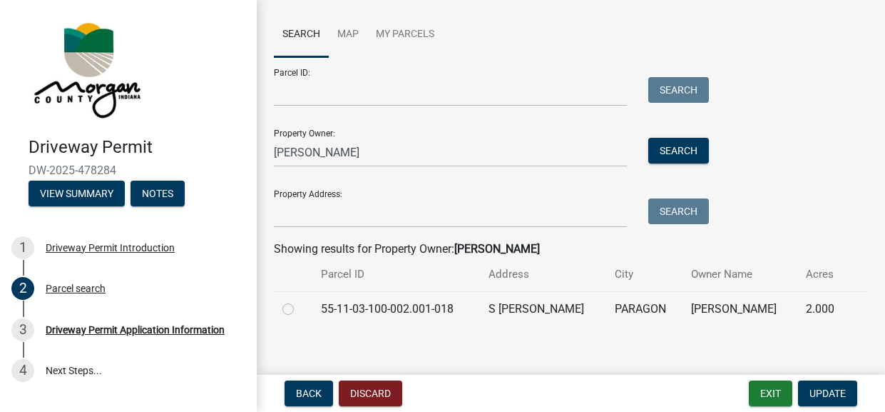
click at [827, 228] on div "Parcel ID: Search Property Owner: Delia meador Search Property Address: Search" at bounding box center [571, 142] width 594 height 170
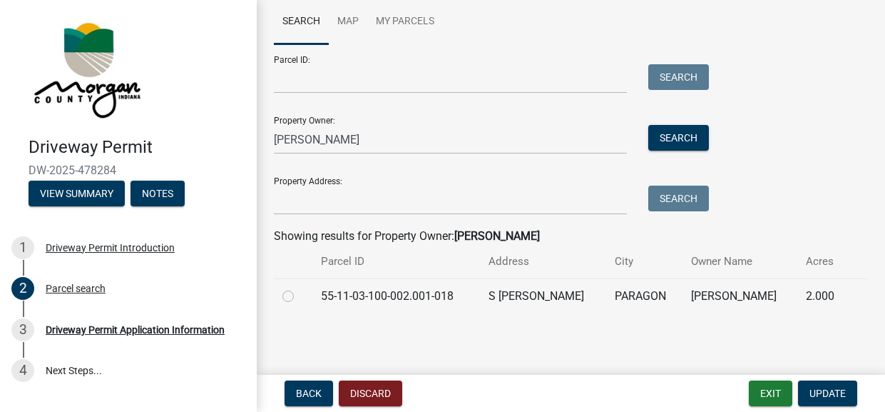
scroll to position [317, 0]
click at [300, 287] on label at bounding box center [300, 287] width 0 height 0
click at [300, 287] on input "radio" at bounding box center [304, 291] width 9 height 9
radio input "true"
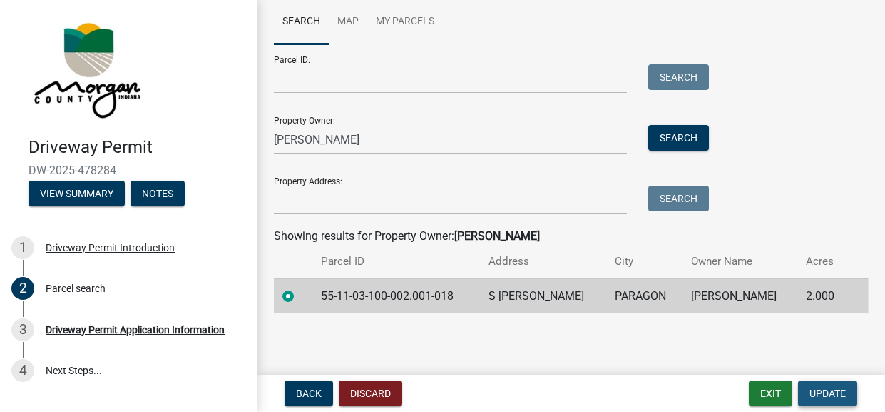
click at [816, 387] on span "Update" at bounding box center [828, 392] width 36 height 11
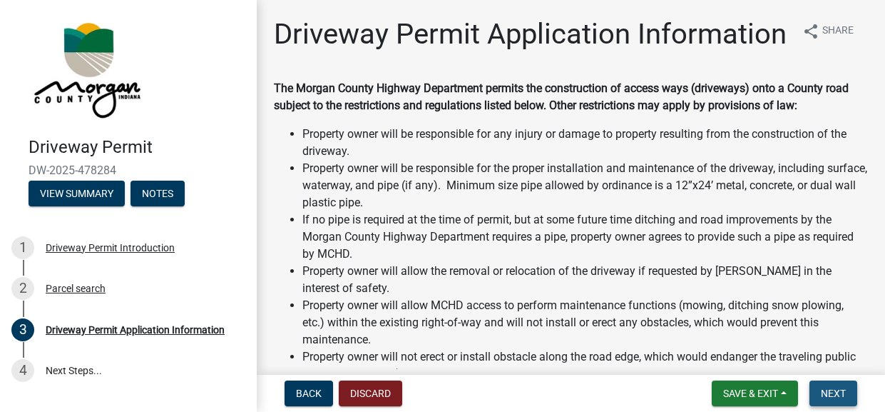
click at [837, 390] on span "Next" at bounding box center [833, 392] width 25 height 11
click at [867, 322] on div "The Morgan County Highway Department permits the construction of access ways (d…" at bounding box center [571, 271] width 616 height 382
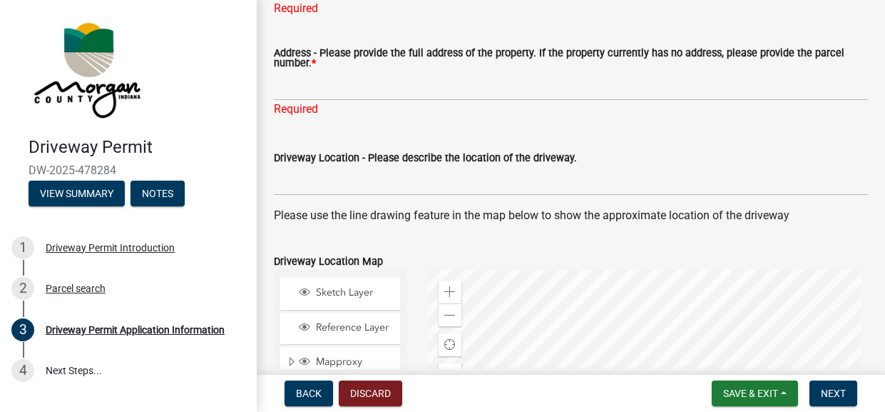
scroll to position [684, 0]
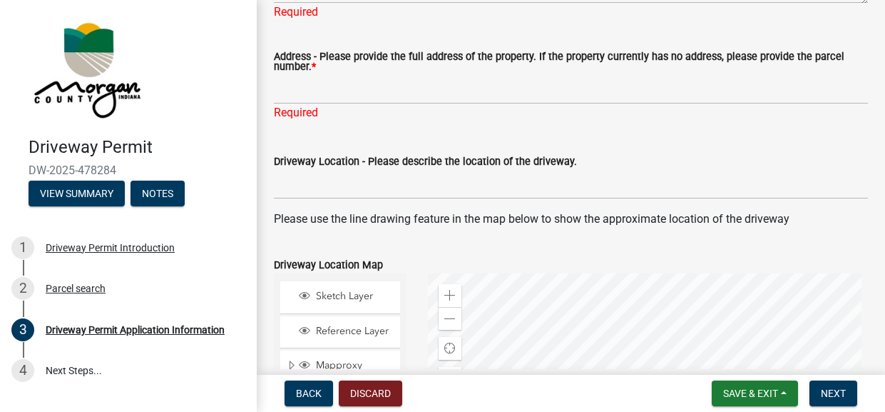
radio input "true"
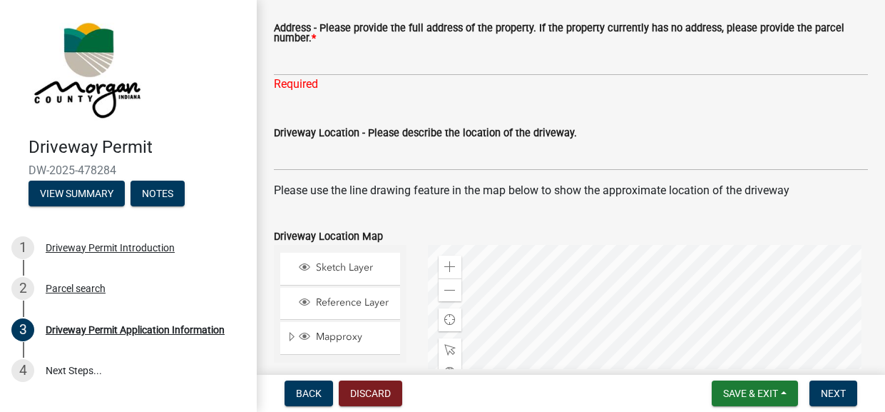
type textarea "residentail"
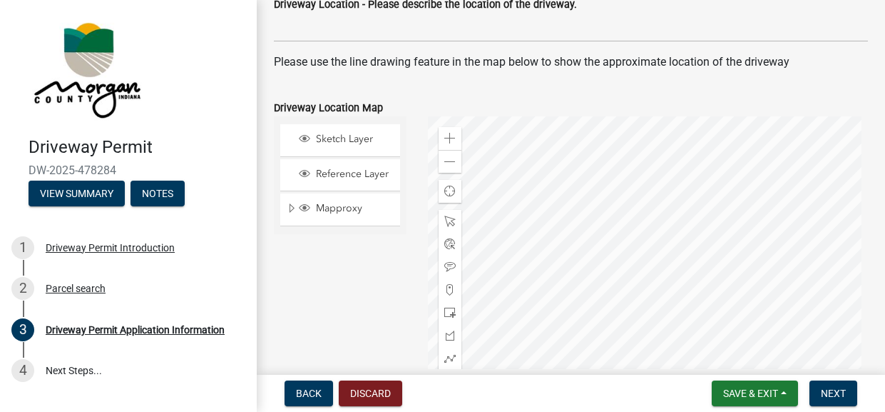
scroll to position [827, 0]
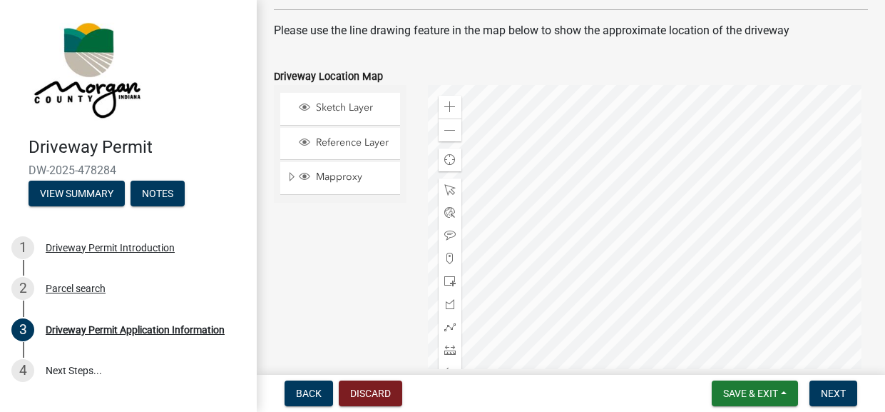
type input "55-11-03-100-002.001-018"
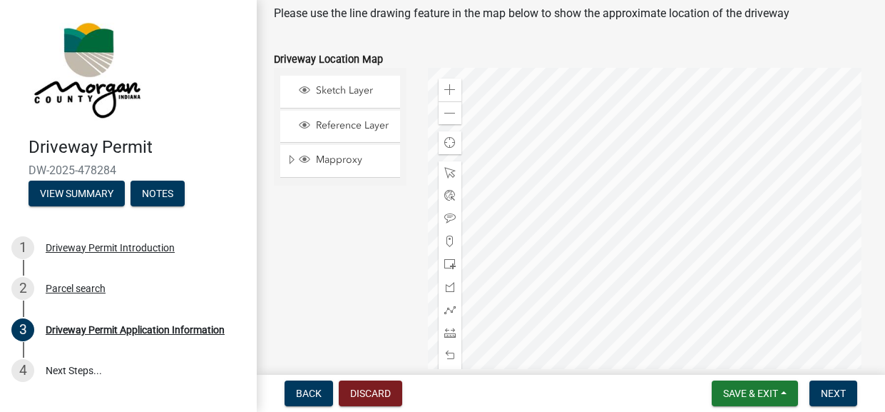
type input "s"
type input "west side of waggoner rd"
click at [826, 393] on span "Next" at bounding box center [833, 392] width 25 height 11
click at [553, 22] on p "Please use the line drawing feature in the map below to show the approximate lo…" at bounding box center [571, 13] width 594 height 17
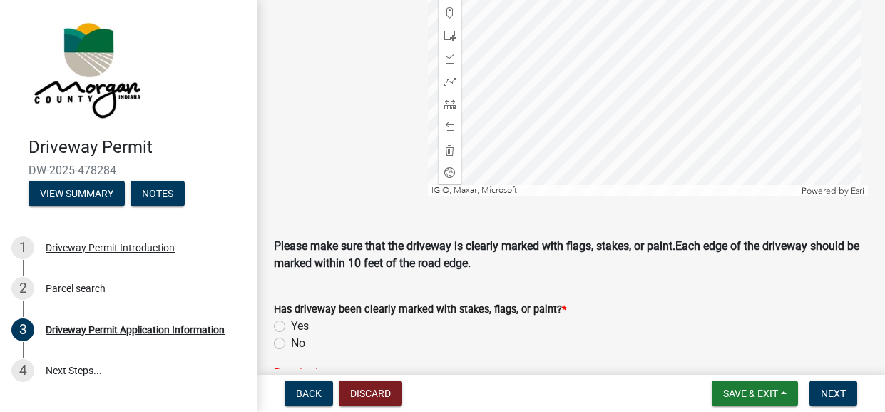
scroll to position [1083, 0]
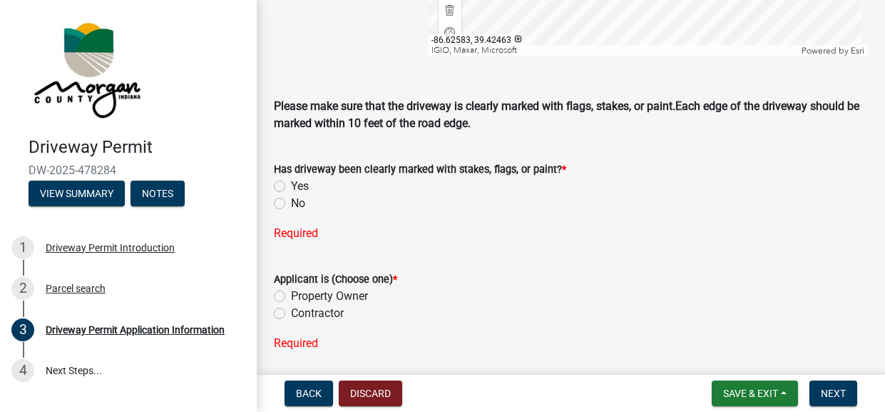
scroll to position [1225, 0]
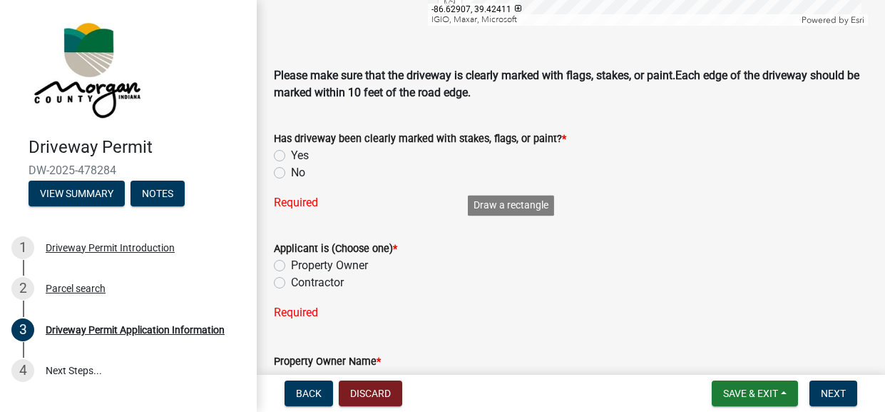
scroll to position [1242, 0]
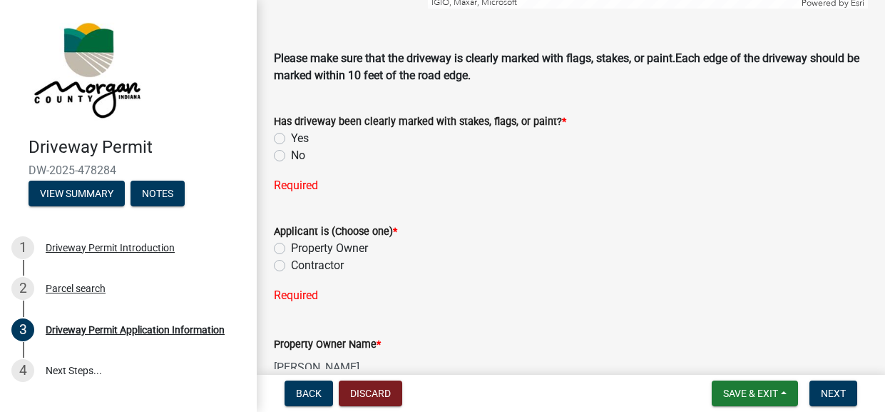
click at [821, 390] on span "Next" at bounding box center [833, 392] width 25 height 11
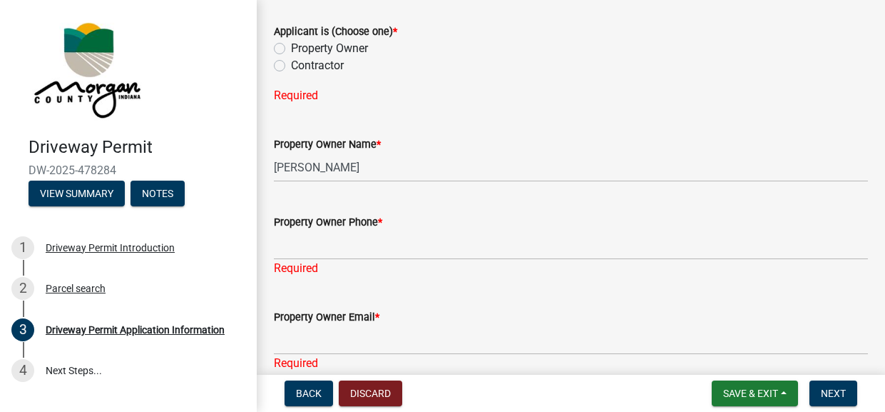
scroll to position [1471, 0]
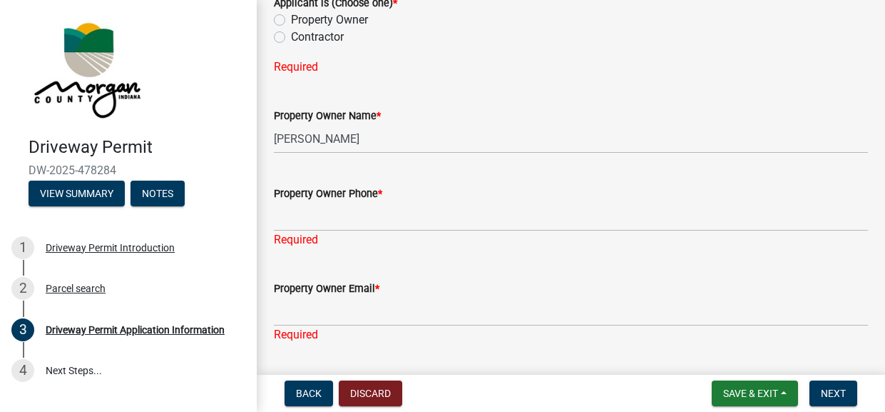
radio input "true"
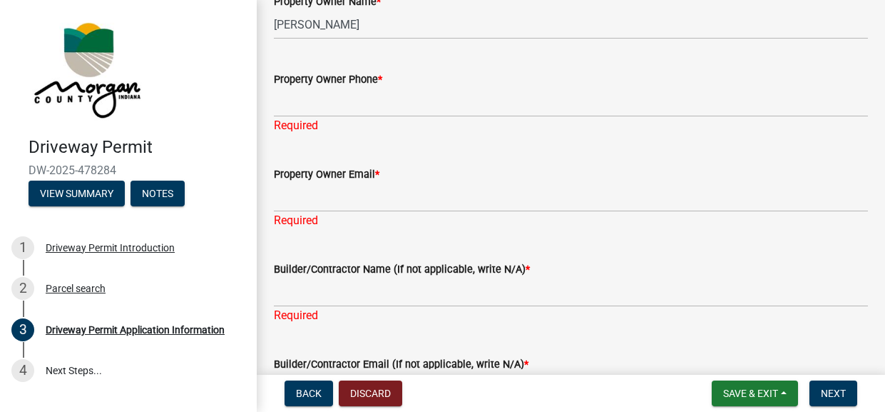
scroll to position [1585, 0]
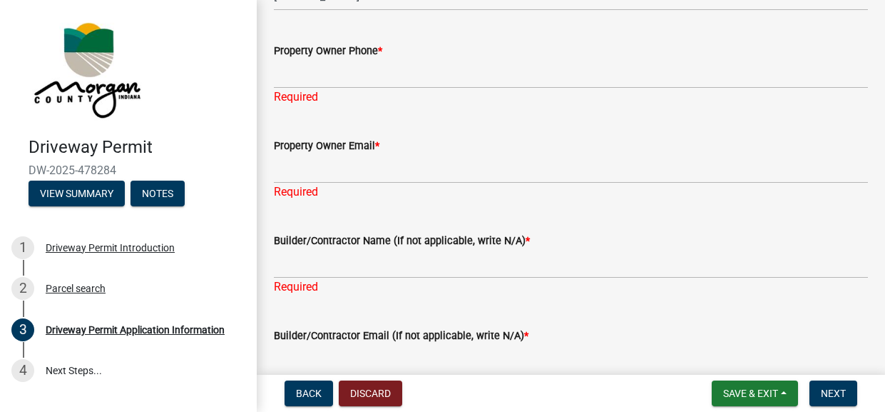
radio input "true"
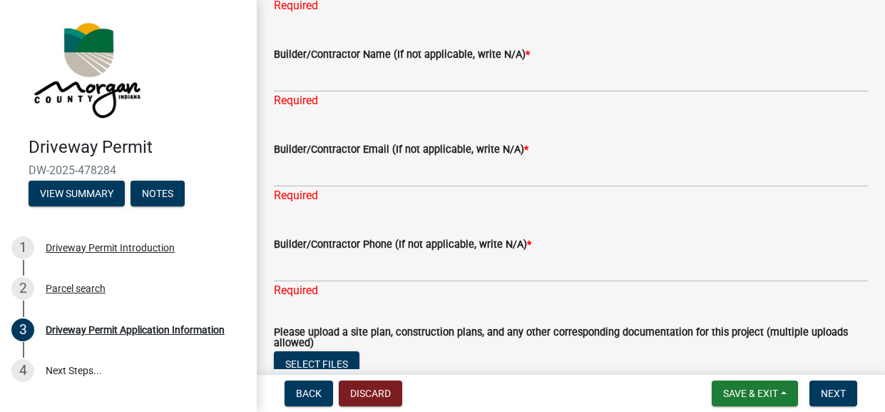
scroll to position [1841, 0]
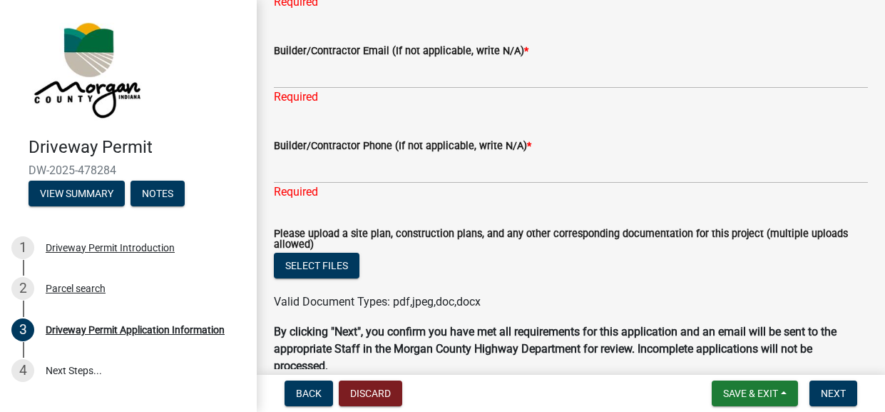
type input "7653461326"
type input "deliajohnson2011@yahoo.com"
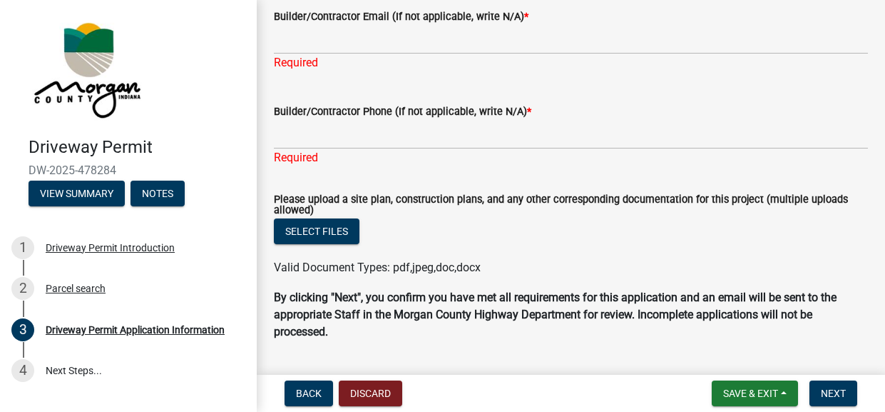
click at [521, 395] on div "Back Discard Save & Exit Save Save & Exit Next" at bounding box center [571, 393] width 606 height 26
click at [566, 387] on div "Back Discard Save & Exit Save Save & Exit Next" at bounding box center [571, 393] width 606 height 26
click at [596, 384] on div "Back Discard Save & Exit Save Save & Exit Next" at bounding box center [571, 393] width 606 height 26
click at [828, 387] on span "Next" at bounding box center [833, 392] width 25 height 11
click at [528, 381] on div "Back Discard Save & Exit Save Save & Exit Next" at bounding box center [571, 393] width 606 height 26
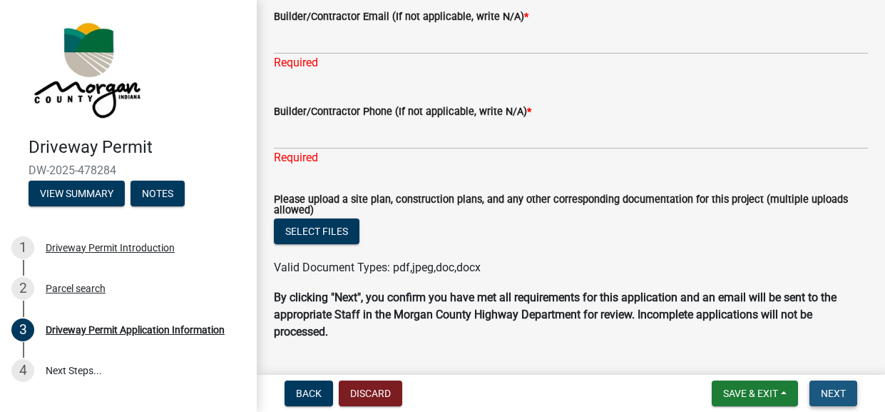
click at [821, 387] on span "Next" at bounding box center [833, 392] width 25 height 11
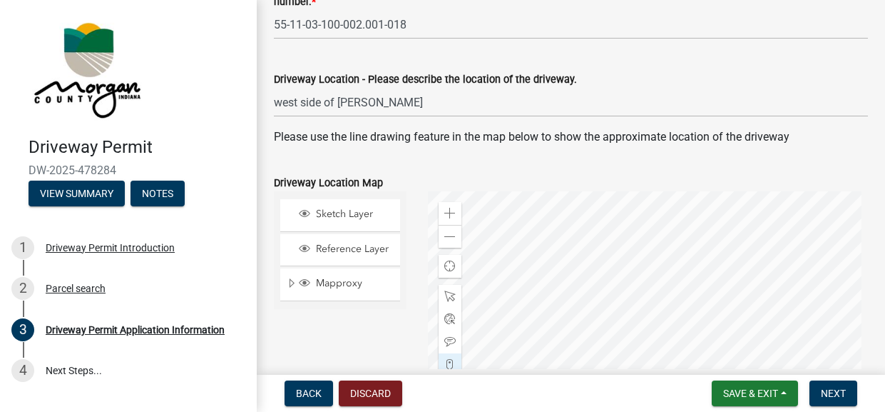
scroll to position [700, 0]
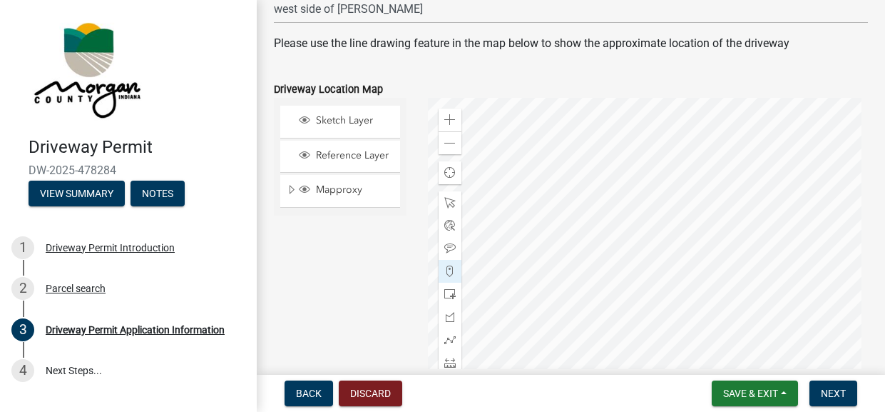
scroll to position [798, 0]
type textarea "residentialresidential"
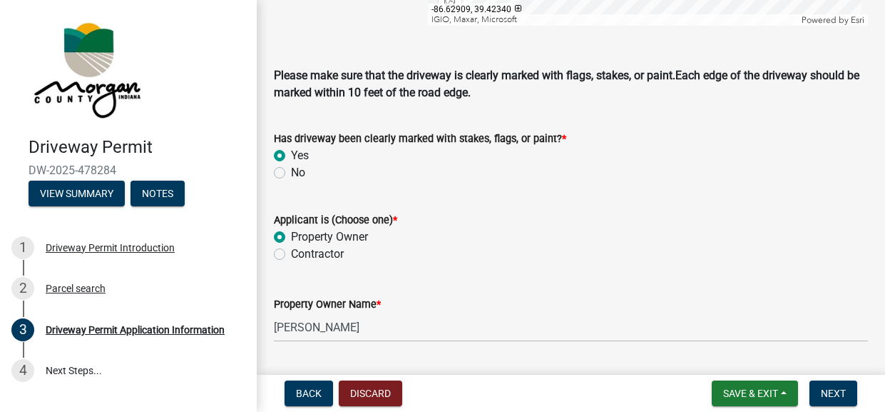
scroll to position [1254, 0]
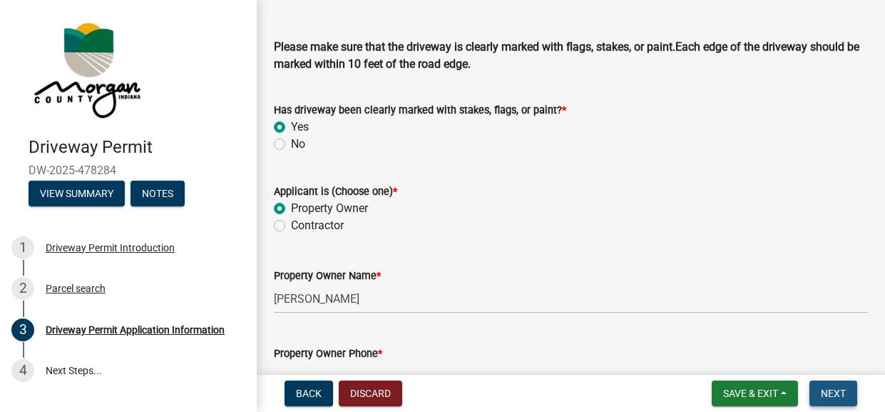
click at [820, 395] on button "Next" at bounding box center [834, 393] width 48 height 26
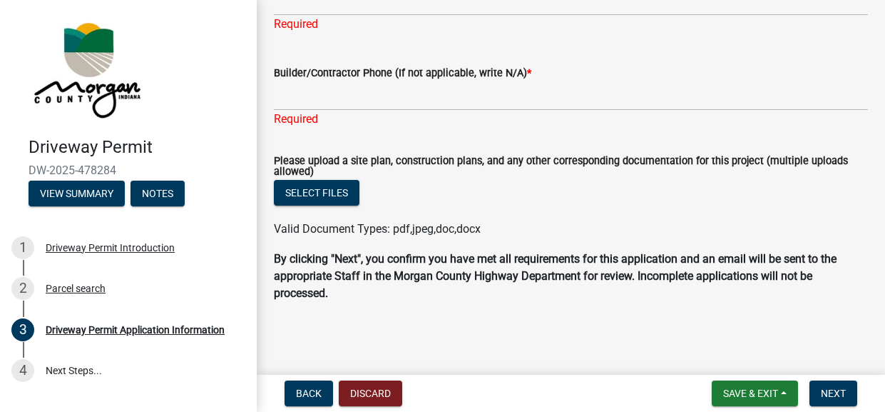
scroll to position [2024, 0]
type input "na"
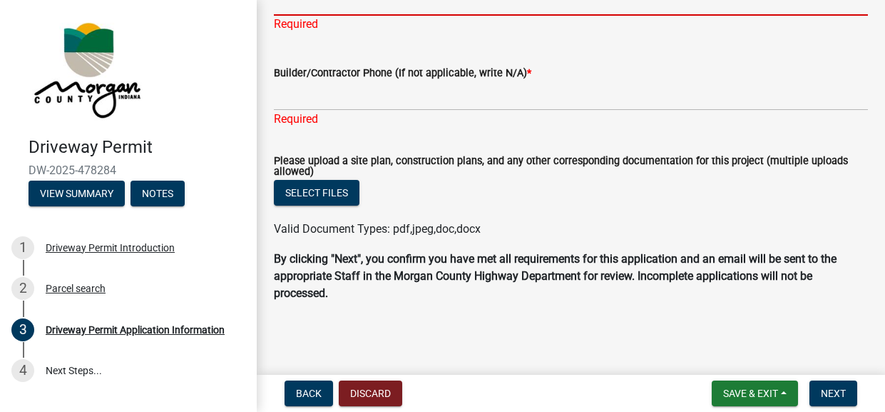
click at [296, 16] on input "Builder/Contractor Email (If not applicable, write N/A) *" at bounding box center [571, 0] width 594 height 29
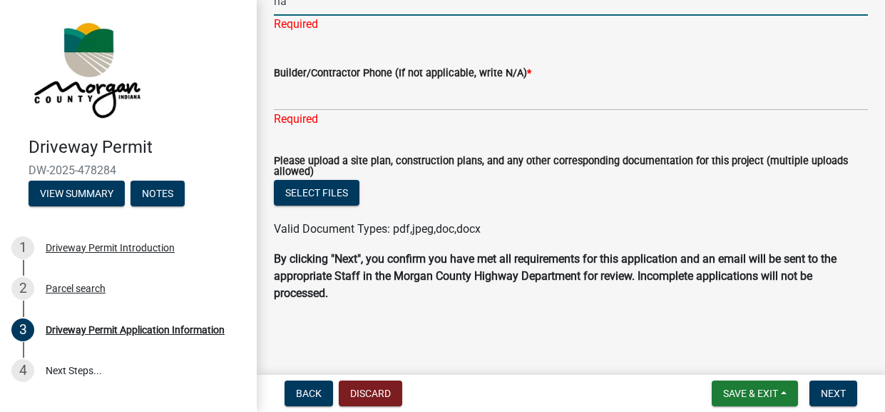
type input "na"
click at [299, 111] on form "Builder/Contractor Phone (If not applicable, write N/A) *" at bounding box center [571, 87] width 594 height 46
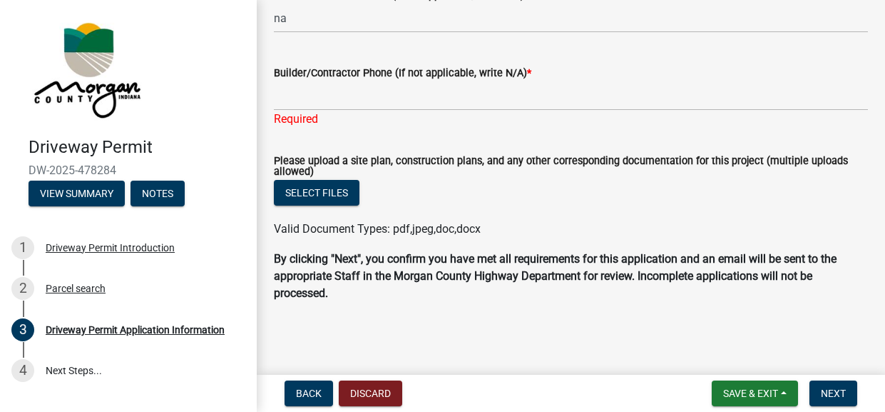
scroll to position [2280, 0]
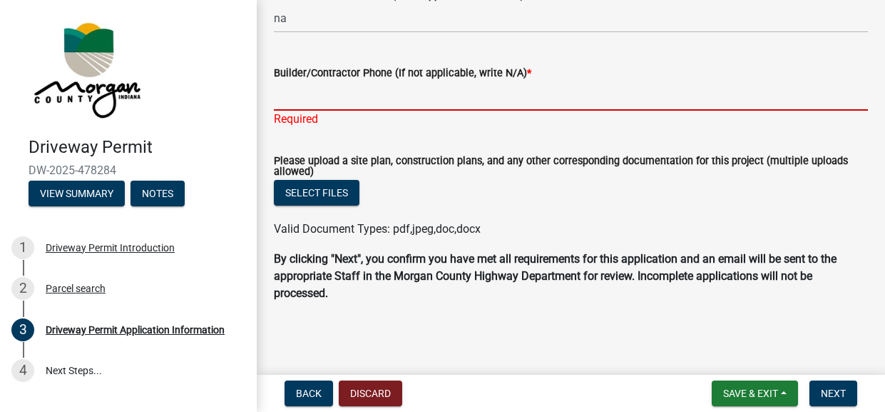
click at [326, 111] on input "Builder/Contractor Phone (If not applicable, write N/A) *" at bounding box center [571, 95] width 594 height 29
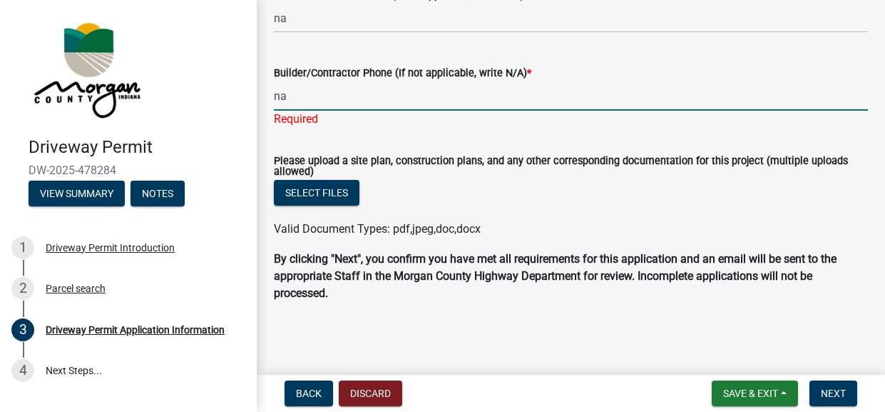
type input "na"
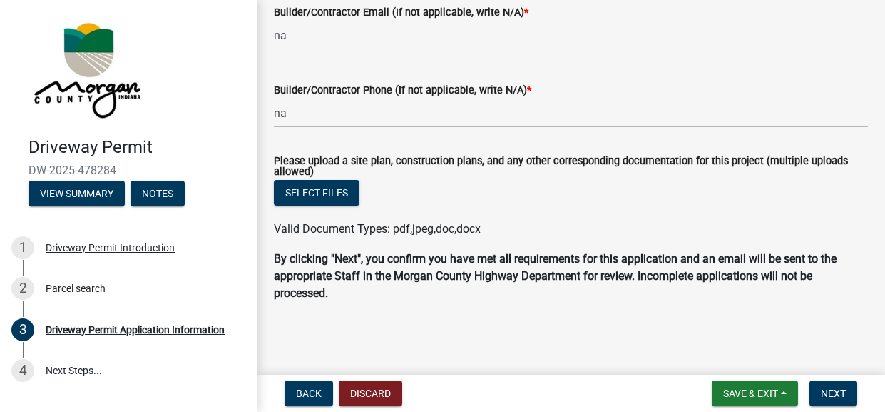
scroll to position [2394, 0]
click at [424, 302] on p "By clicking "Next", you confirm you have met all requirements for this applicat…" at bounding box center [571, 275] width 594 height 51
click at [824, 387] on span "Next" at bounding box center [833, 392] width 25 height 11
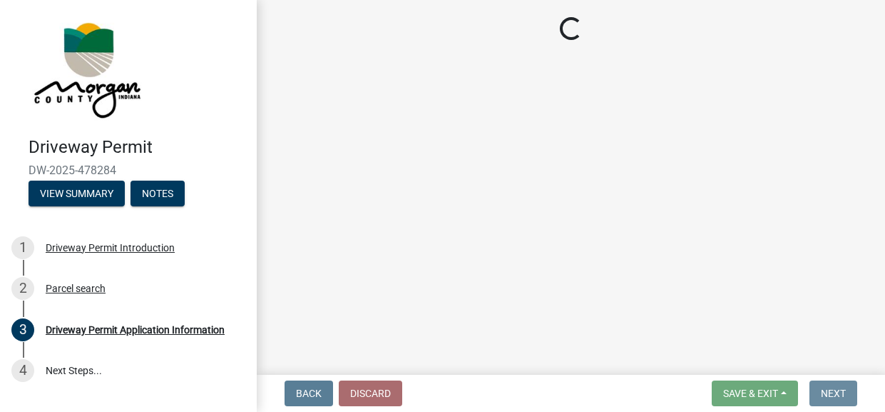
scroll to position [0, 0]
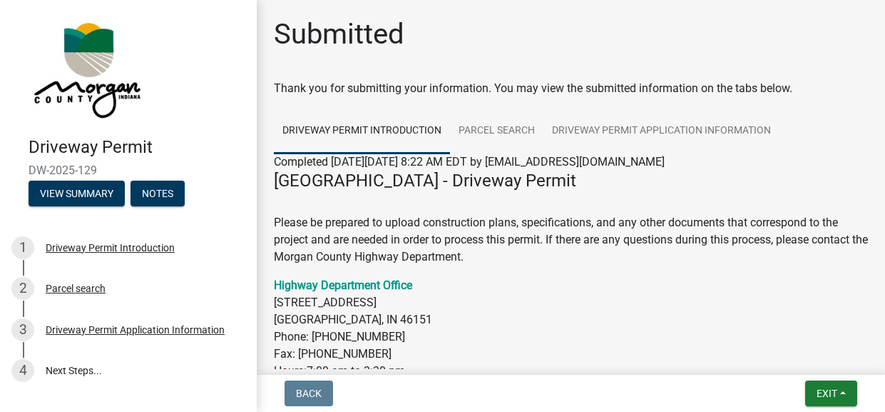
click at [816, 191] on h4 "Morgan County Highway Department - Driveway Permit" at bounding box center [571, 180] width 594 height 21
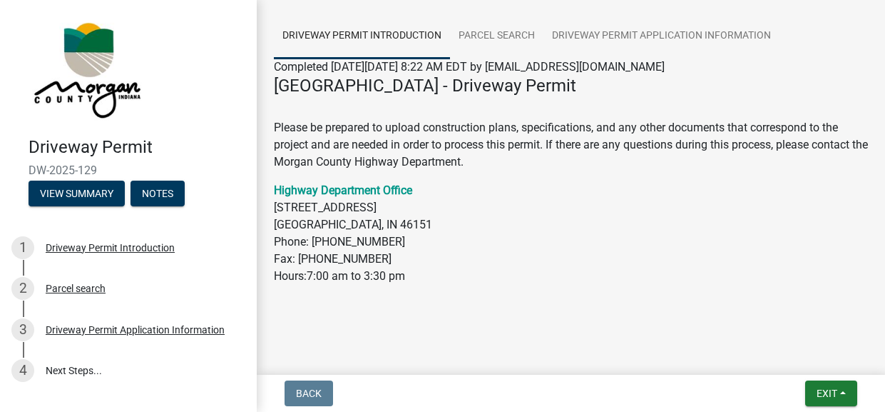
scroll to position [298, 0]
click at [237, 350] on link "3 Driveway Permit Application Information" at bounding box center [128, 329] width 257 height 41
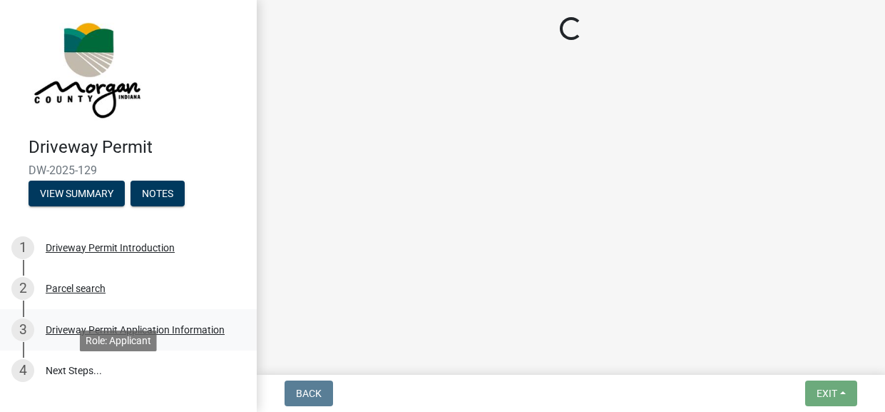
scroll to position [0, 0]
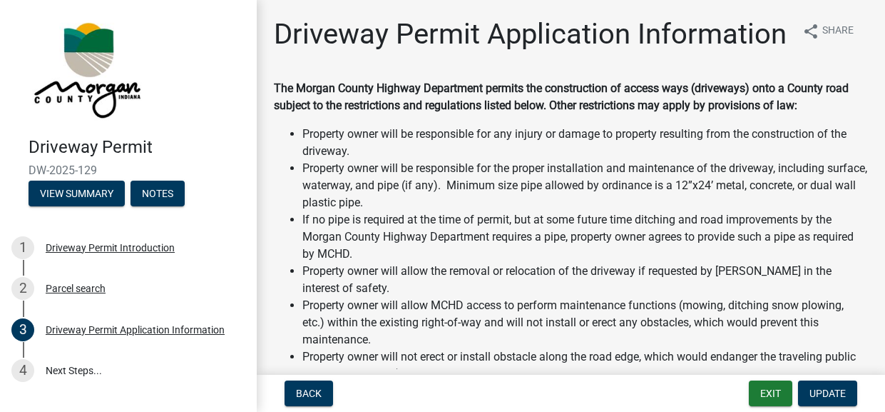
click at [632, 51] on h1 "Driveway Permit Application Information" at bounding box center [530, 34] width 513 height 34
click at [444, 387] on div "Back Exit Update" at bounding box center [571, 393] width 606 height 26
click at [831, 387] on span "Update" at bounding box center [828, 392] width 36 height 11
click at [815, 387] on span "Update" at bounding box center [828, 392] width 36 height 11
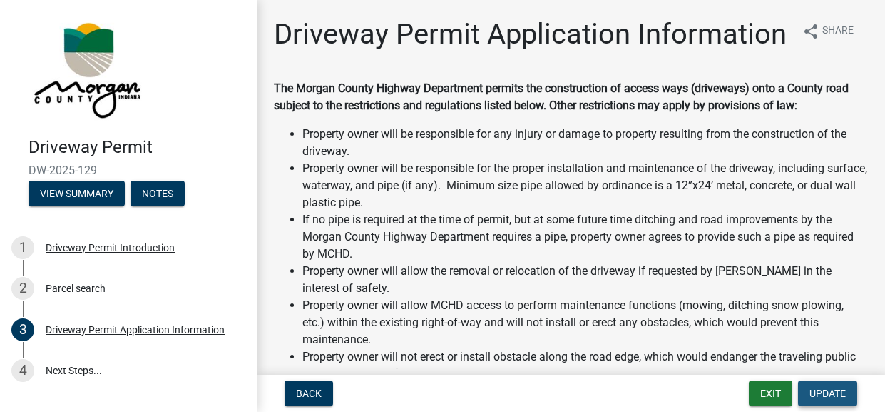
click at [819, 387] on span "Update" at bounding box center [828, 392] width 36 height 11
click at [701, 211] on li "Property owner will be responsible for the proper installation and maintenance …" at bounding box center [585, 185] width 566 height 51
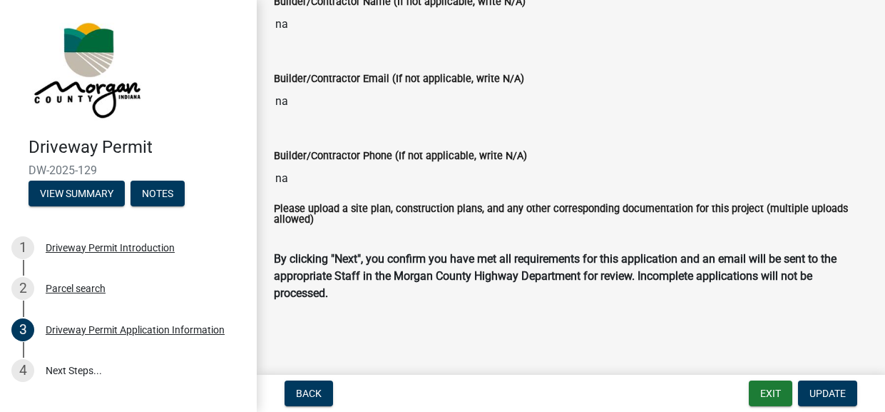
scroll to position [2319, 0]
click at [837, 396] on button "Update" at bounding box center [827, 393] width 59 height 26
click at [827, 387] on span "Update" at bounding box center [828, 392] width 36 height 11
click at [390, 340] on main "Driveway Permit Application Information share Share The Morgan County Highway D…" at bounding box center [571, 184] width 628 height 369
click at [446, 218] on div "Please upload a site plan, construction plans, and any other corresponding docu…" at bounding box center [571, 227] width 616 height 46
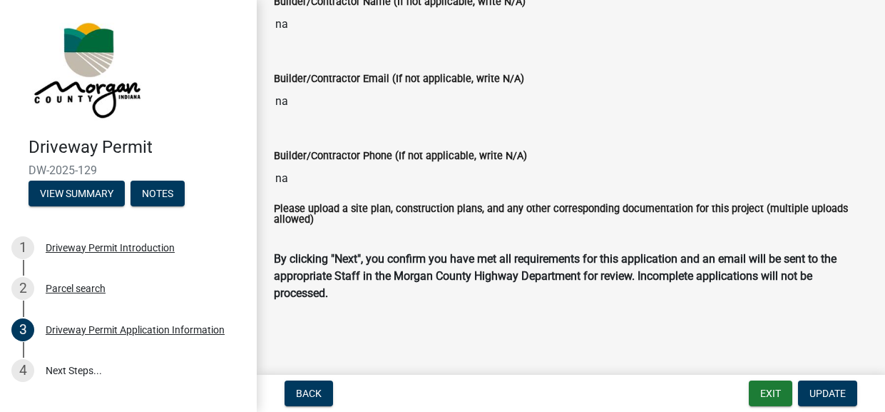
click at [533, 333] on main "Driveway Permit Application Information share Share The Morgan County Highway D…" at bounding box center [571, 184] width 628 height 369
